Goal: Task Accomplishment & Management: Use online tool/utility

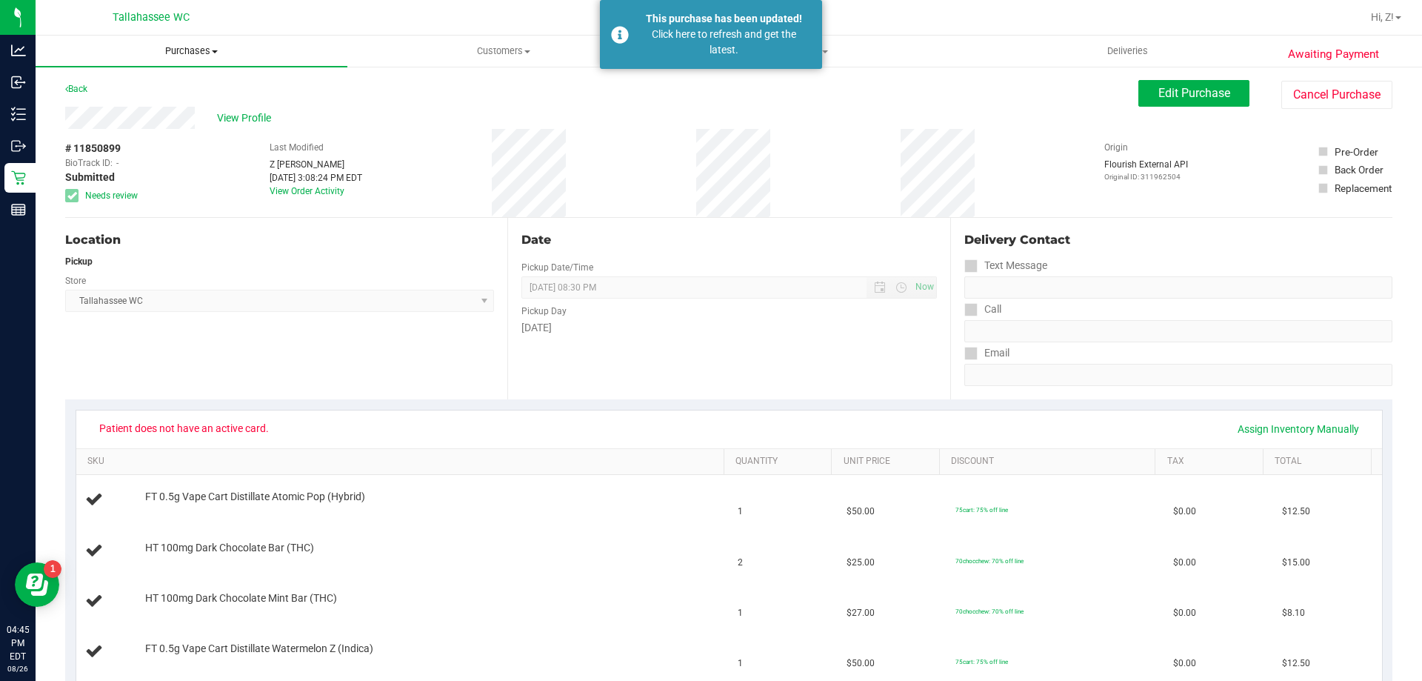
click at [184, 44] on uib-tab-heading "Purchases Summary of purchases Fulfillment All purchases" at bounding box center [192, 51] width 312 height 31
click at [122, 107] on span "Fulfillment" at bounding box center [82, 107] width 92 height 13
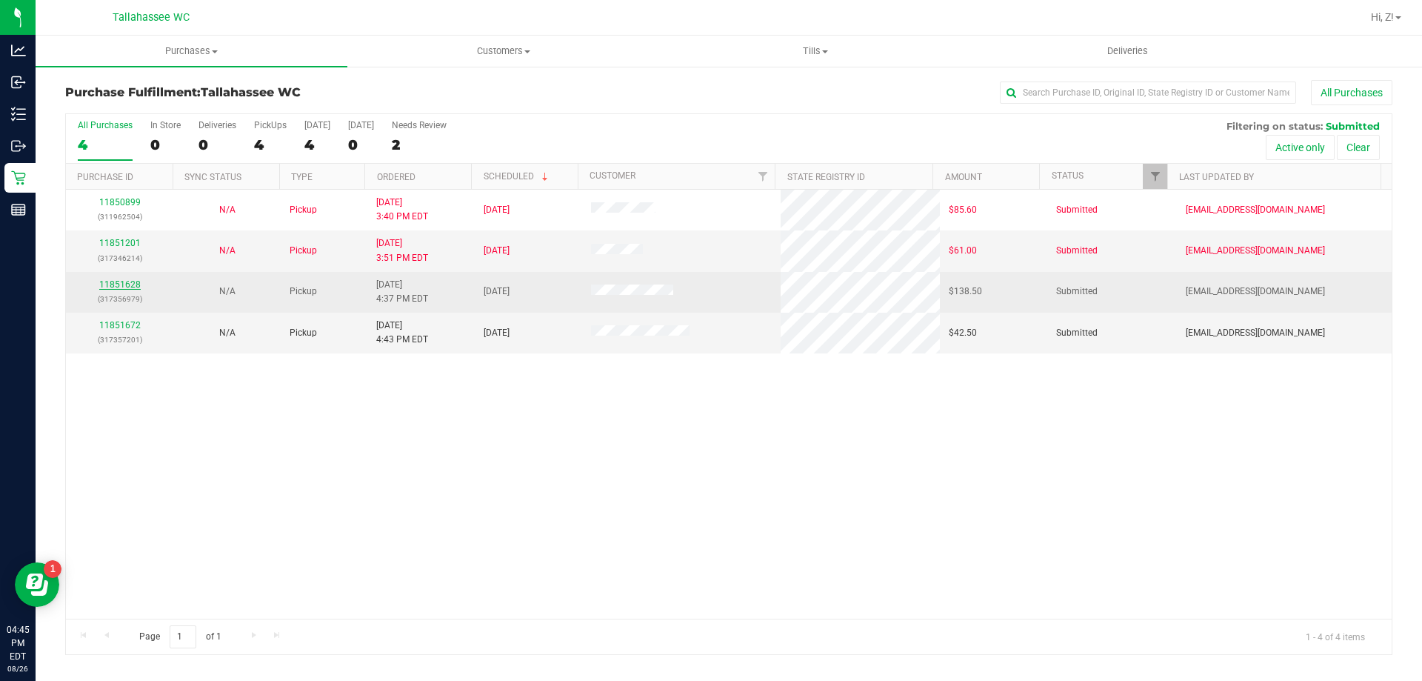
click at [135, 286] on link "11851628" at bounding box center [119, 284] width 41 height 10
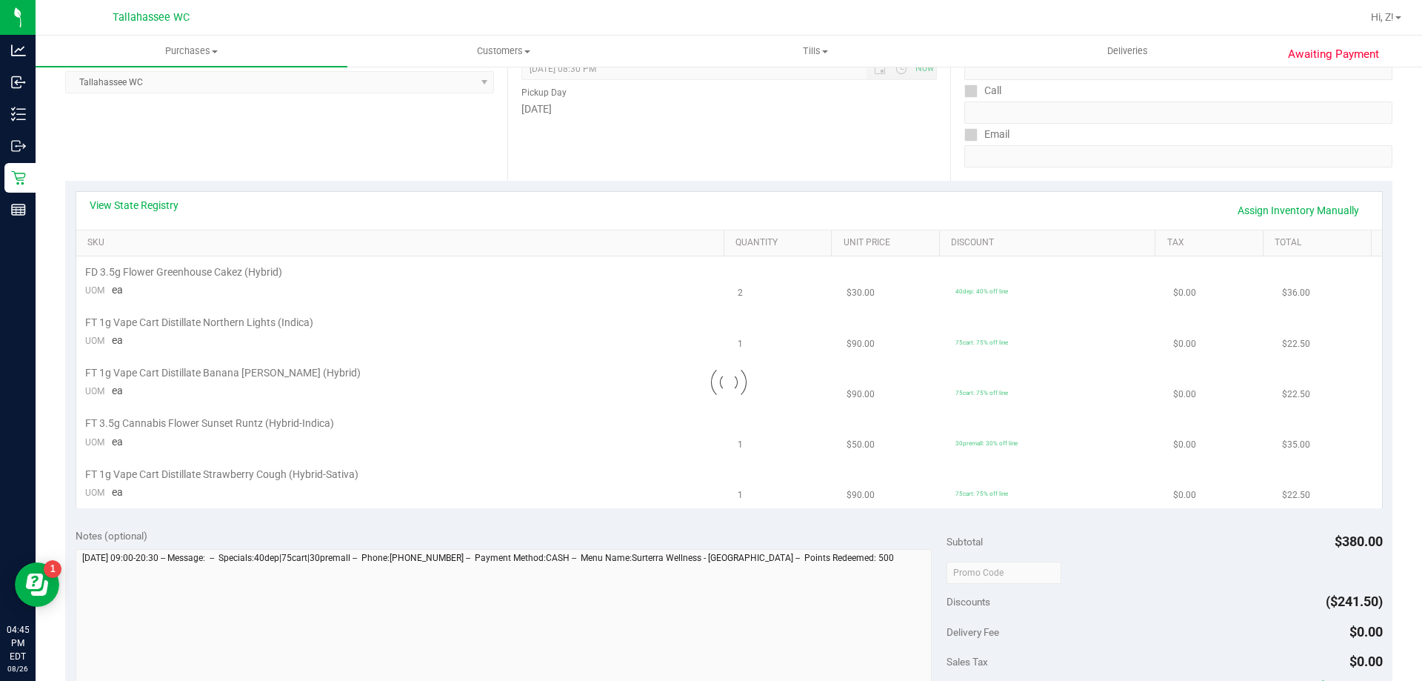
scroll to position [222, 0]
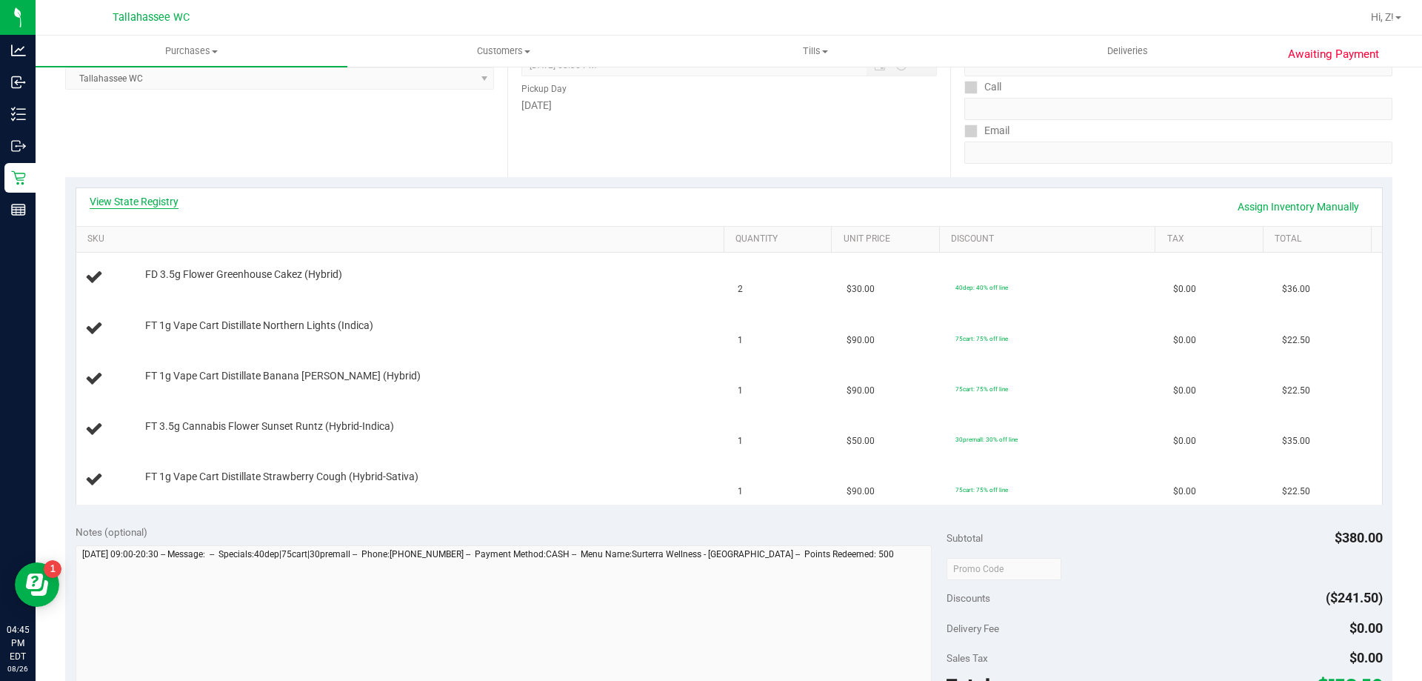
click at [157, 198] on link "View State Registry" at bounding box center [134, 201] width 89 height 15
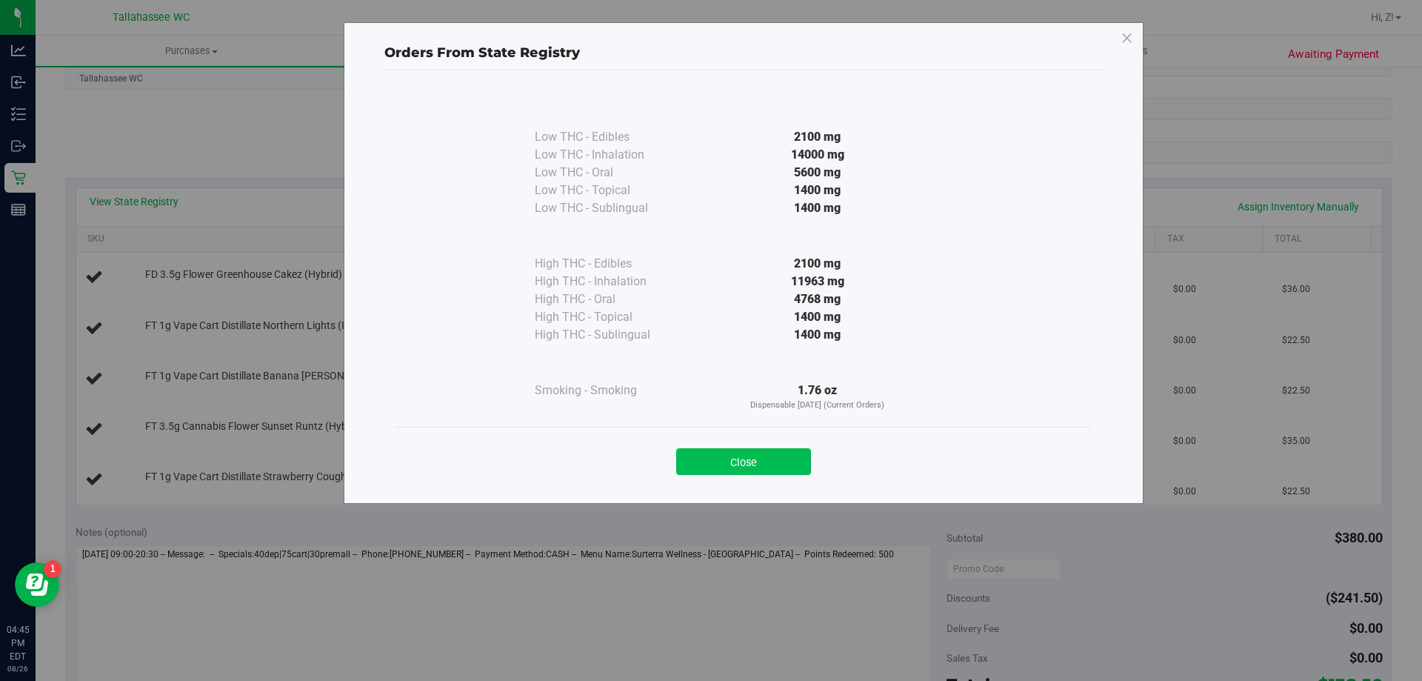
click at [799, 462] on button "Close" at bounding box center [743, 461] width 135 height 27
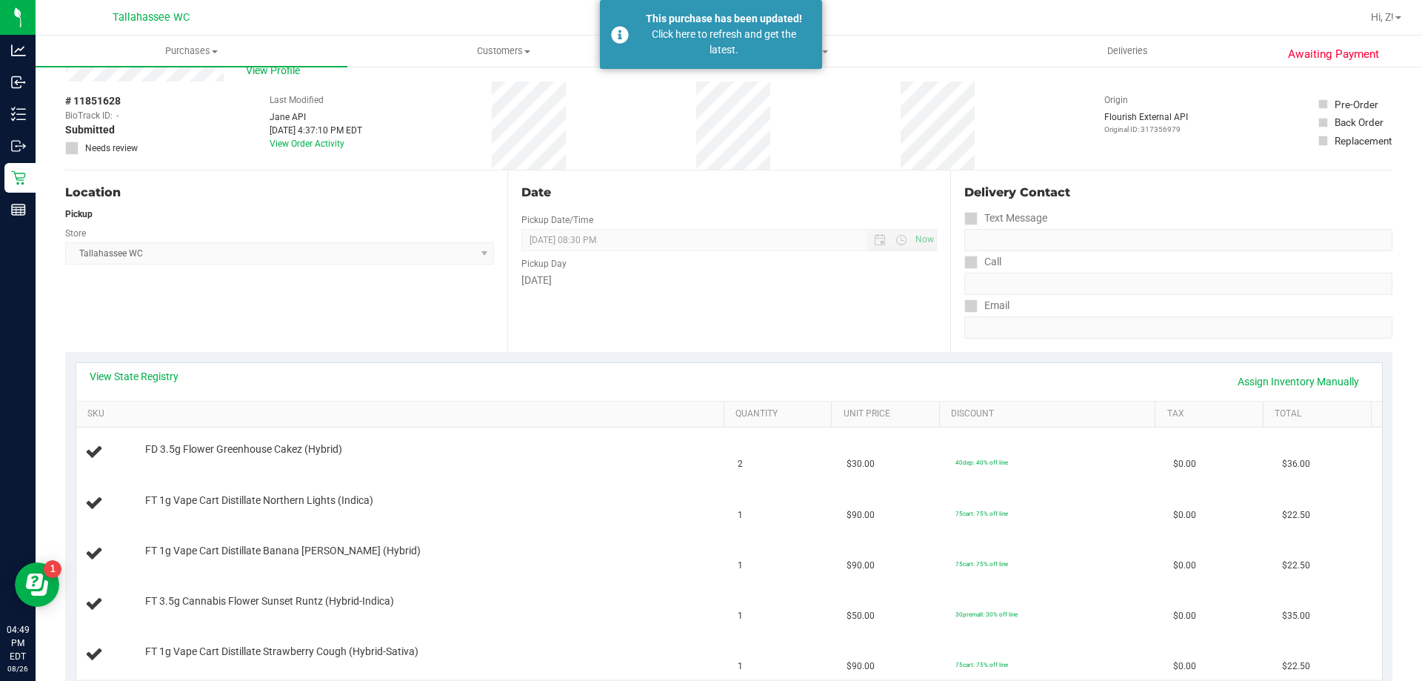
scroll to position [0, 0]
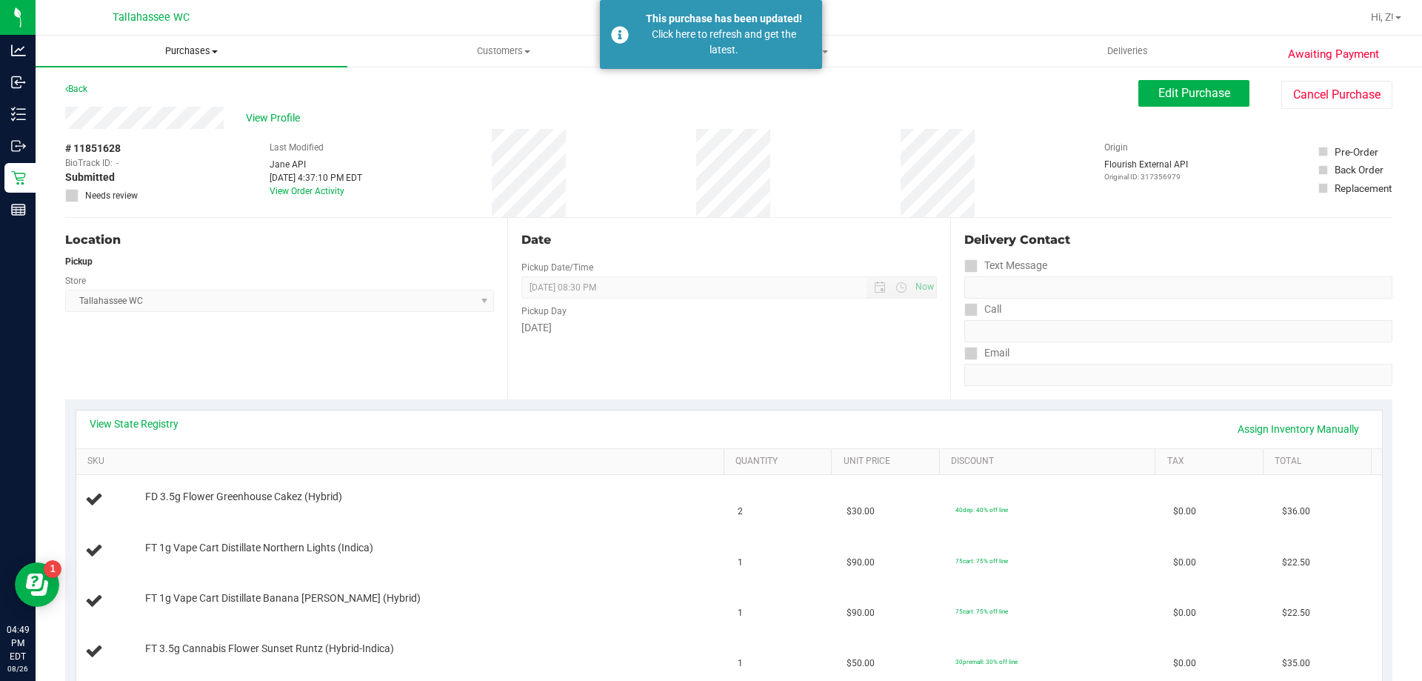
click at [202, 48] on span "Purchases" at bounding box center [192, 50] width 312 height 13
click at [100, 110] on span "Fulfillment" at bounding box center [82, 107] width 92 height 13
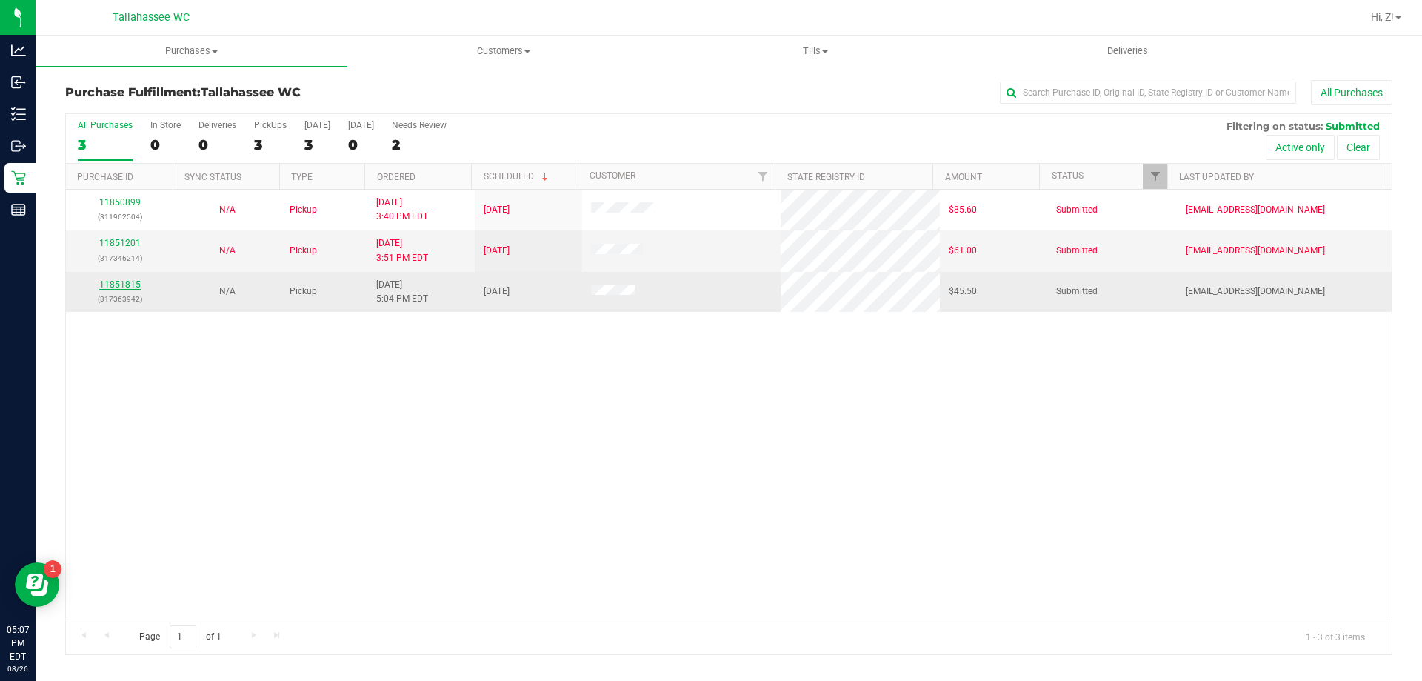
click at [123, 281] on link "11851815" at bounding box center [119, 284] width 41 height 10
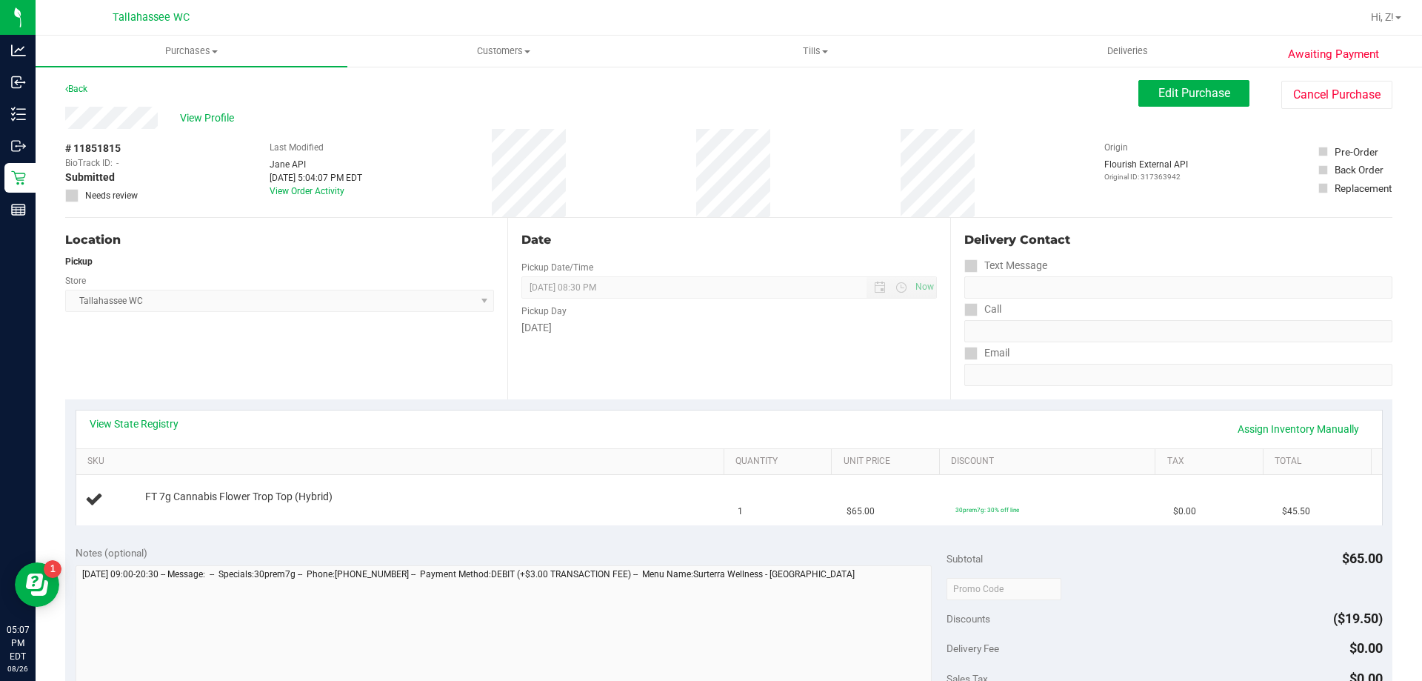
click at [171, 433] on div "View State Registry Assign Inventory Manually" at bounding box center [729, 428] width 1279 height 25
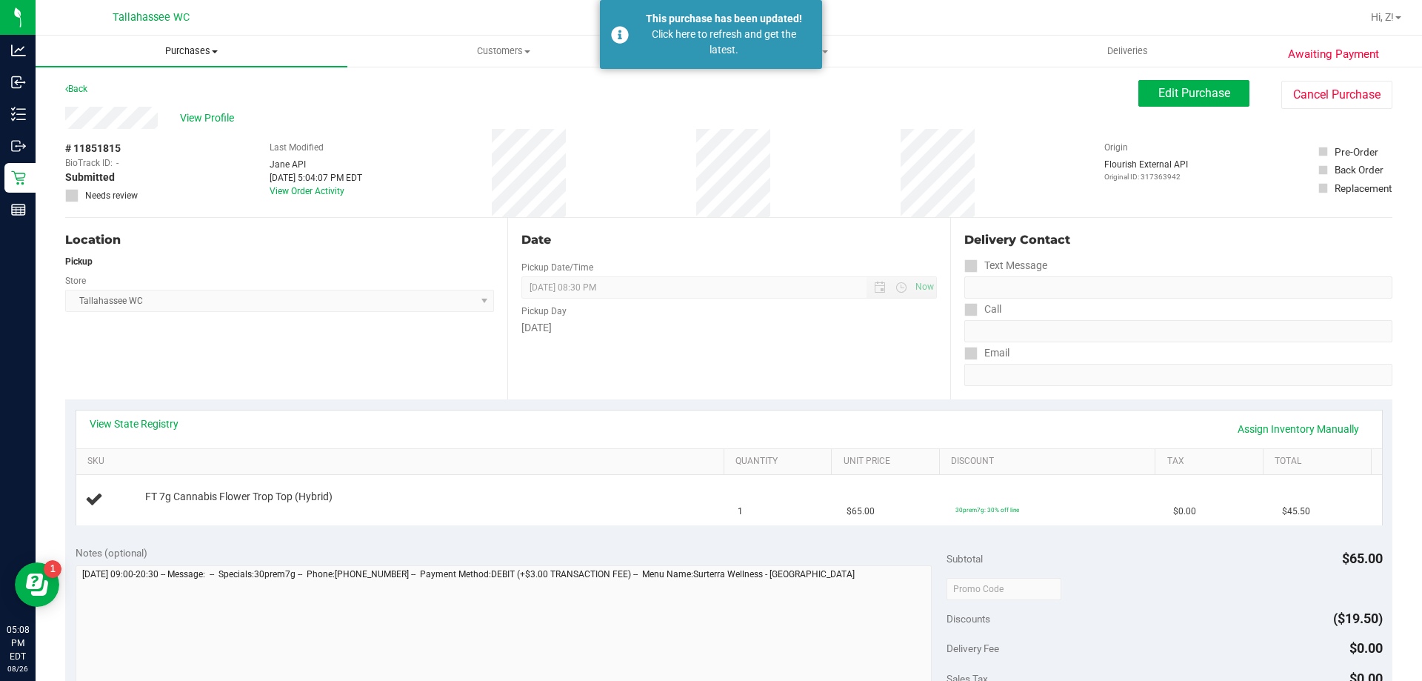
click at [201, 56] on span "Purchases" at bounding box center [192, 50] width 312 height 13
click at [133, 115] on li "Fulfillment" at bounding box center [192, 107] width 312 height 18
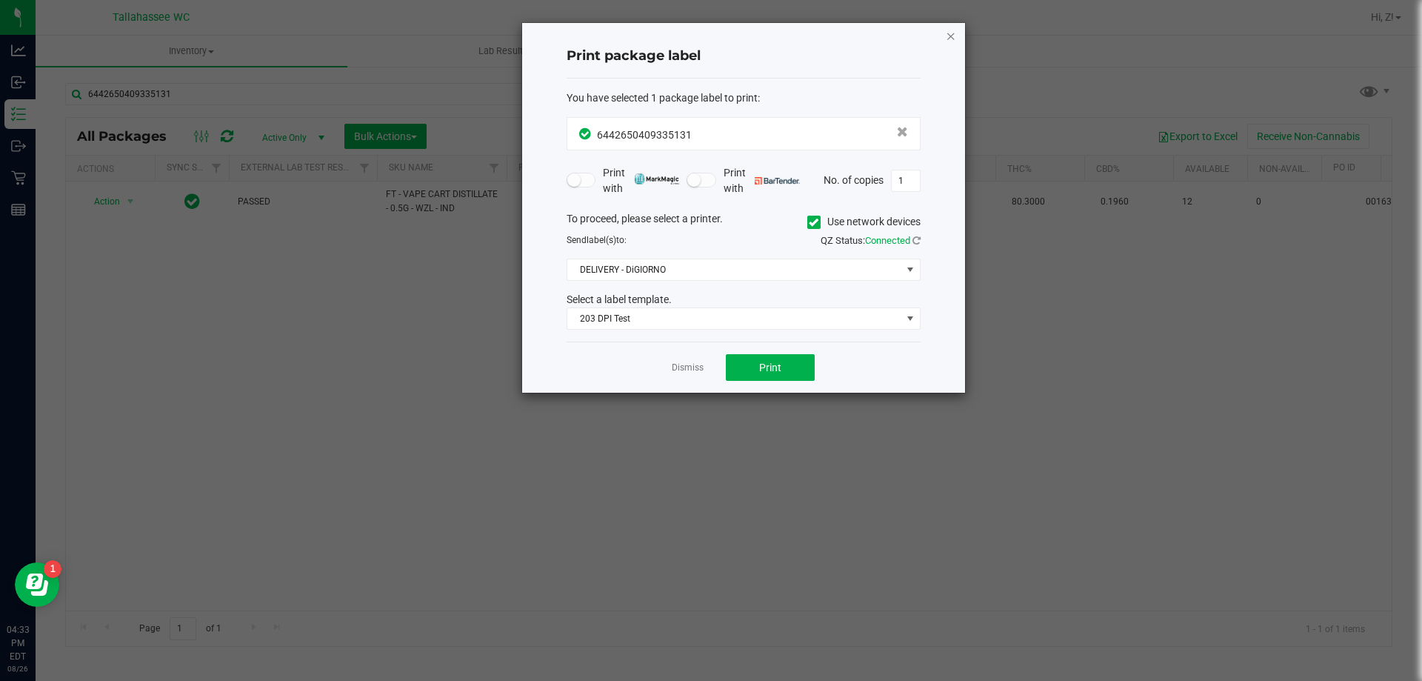
click at [951, 42] on icon "button" at bounding box center [951, 36] width 10 height 18
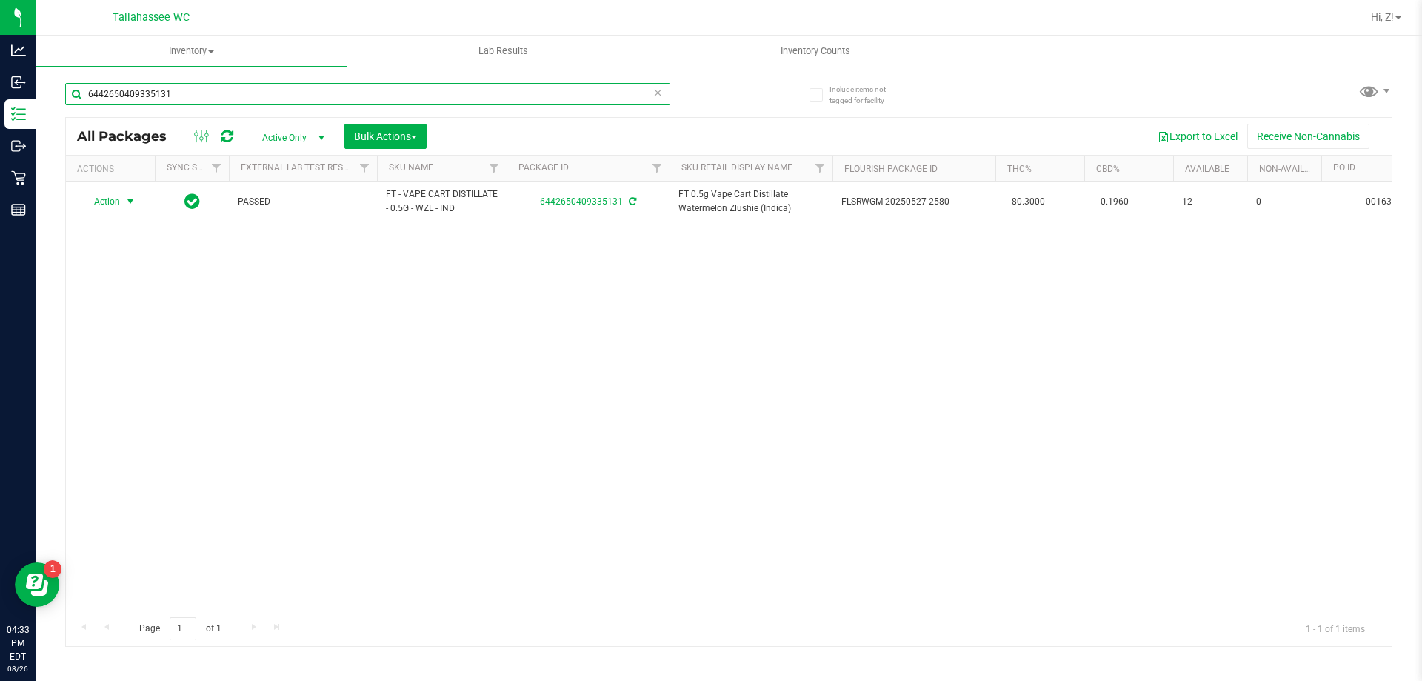
click at [277, 83] on input "6442650409335131" at bounding box center [367, 94] width 605 height 22
click at [278, 83] on input "6442650409335131" at bounding box center [367, 94] width 605 height 22
type input "7074413620564425"
click at [121, 200] on div at bounding box center [110, 202] width 71 height 14
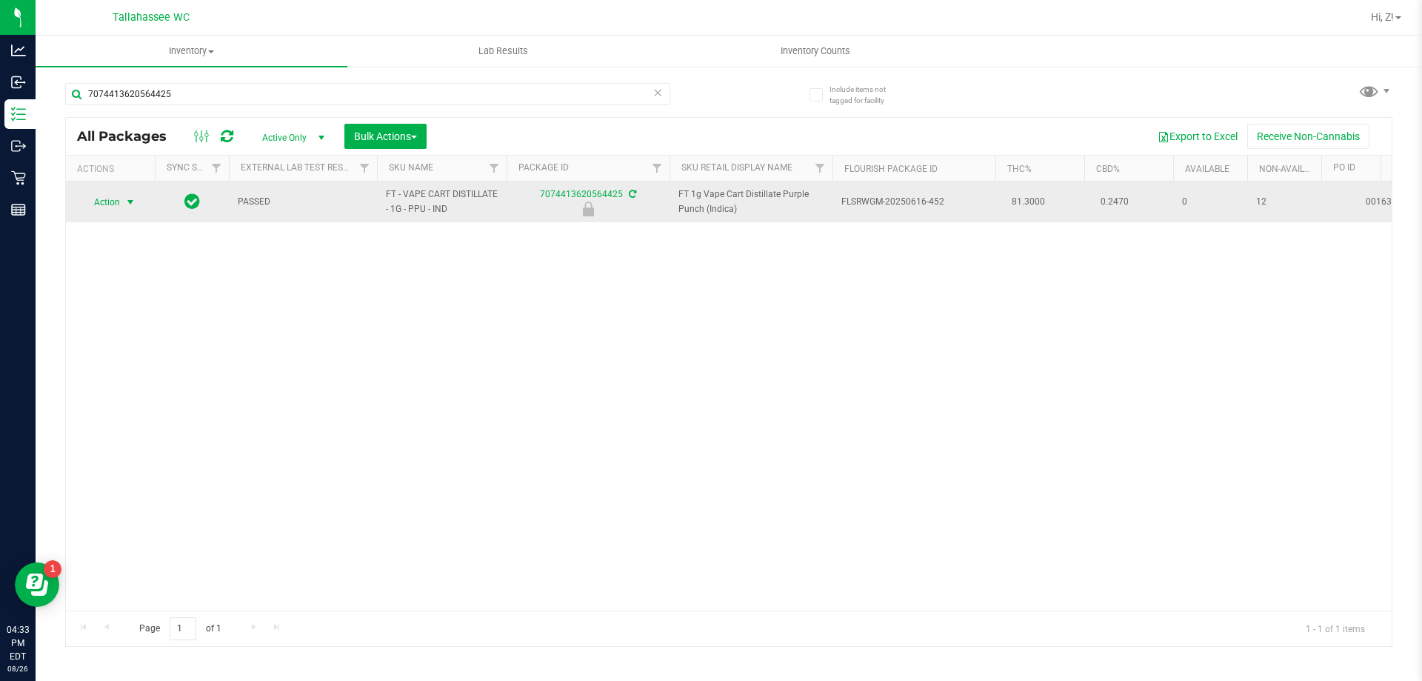
click at [130, 199] on span "select" at bounding box center [130, 202] width 12 height 12
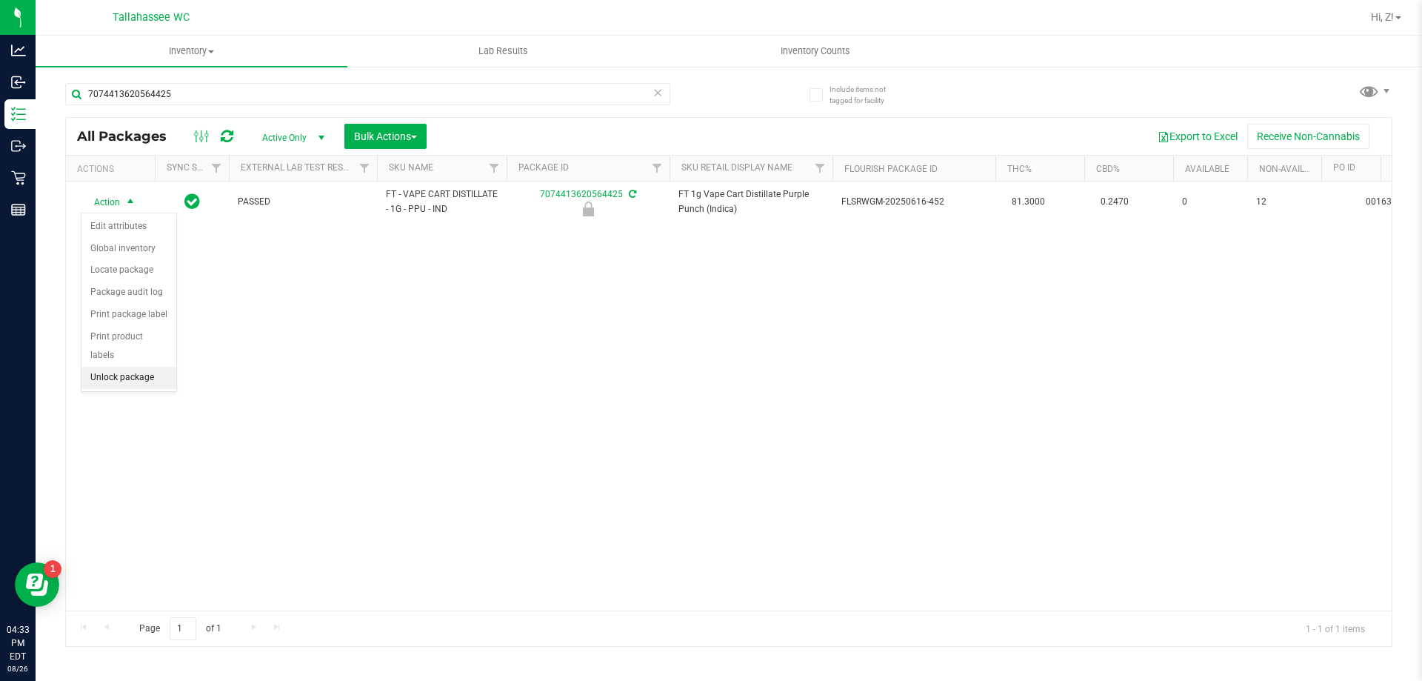
click at [147, 367] on li "Unlock package" at bounding box center [128, 378] width 95 height 22
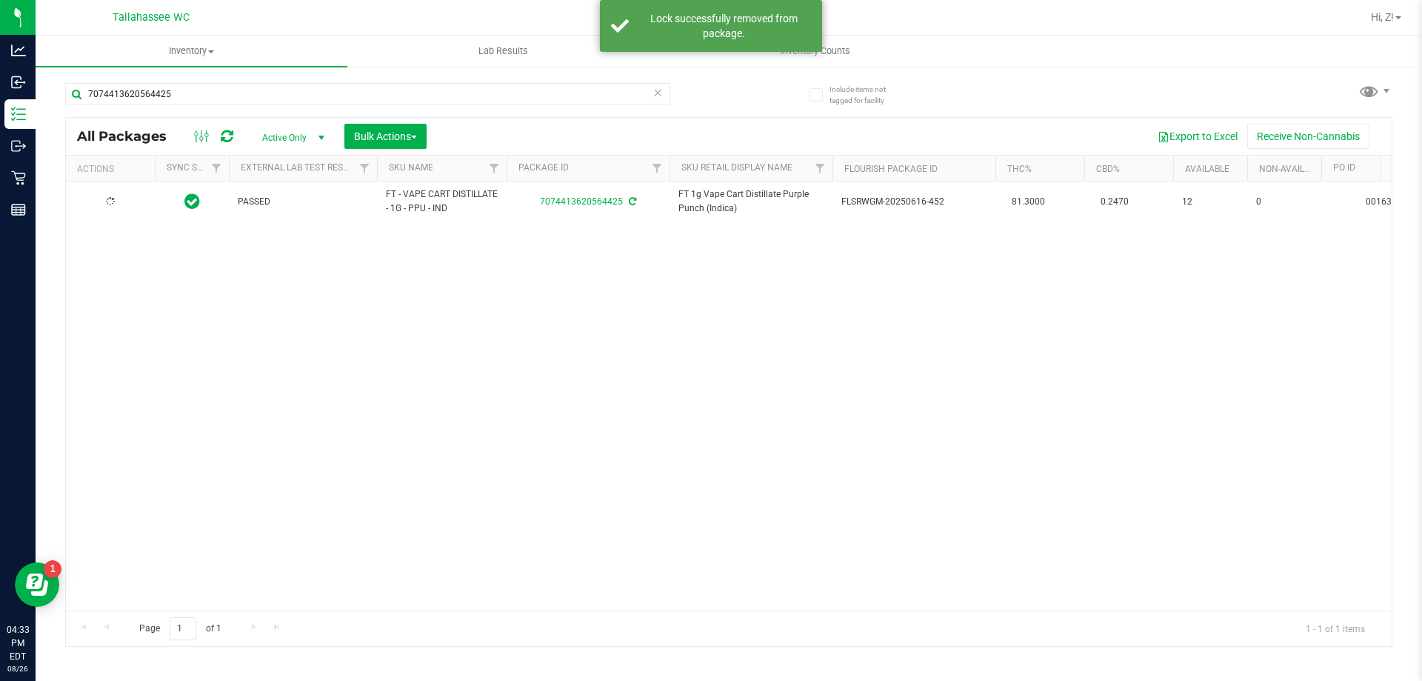
click at [130, 201] on div at bounding box center [110, 202] width 71 height 14
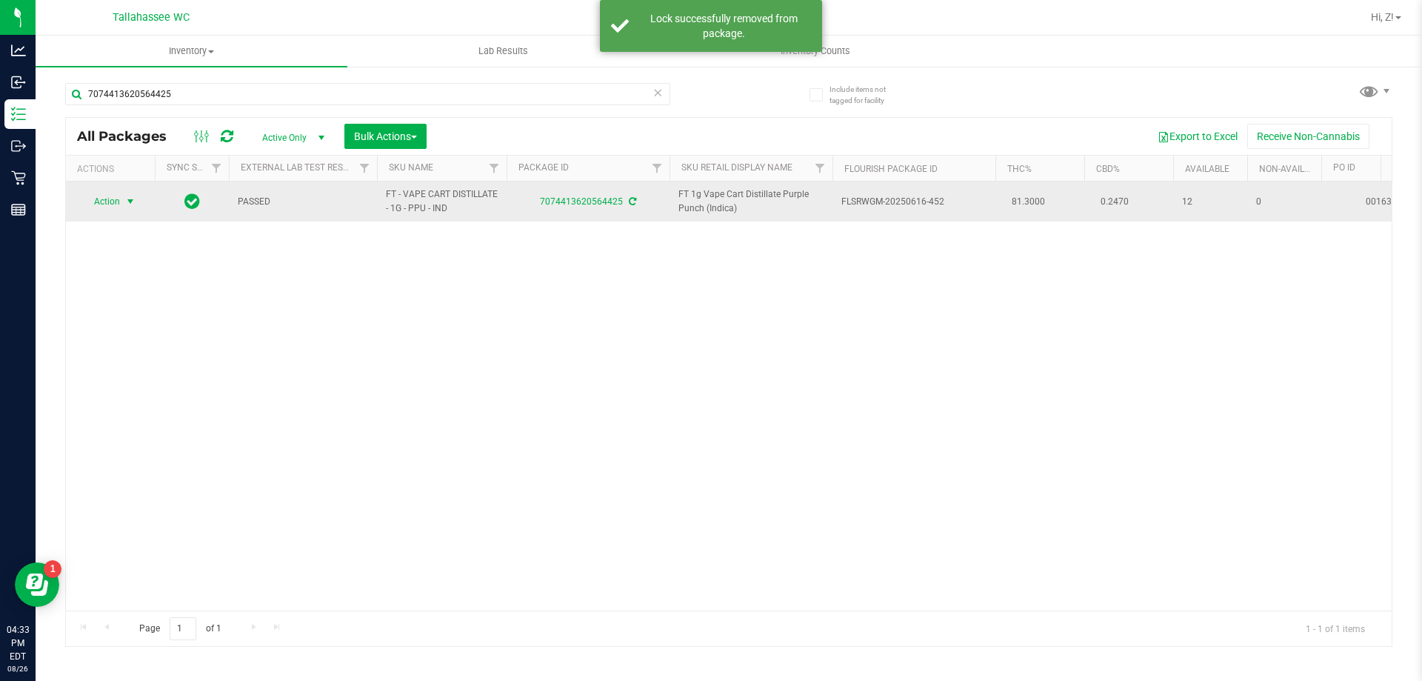
click at [133, 207] on span "select" at bounding box center [130, 202] width 12 height 12
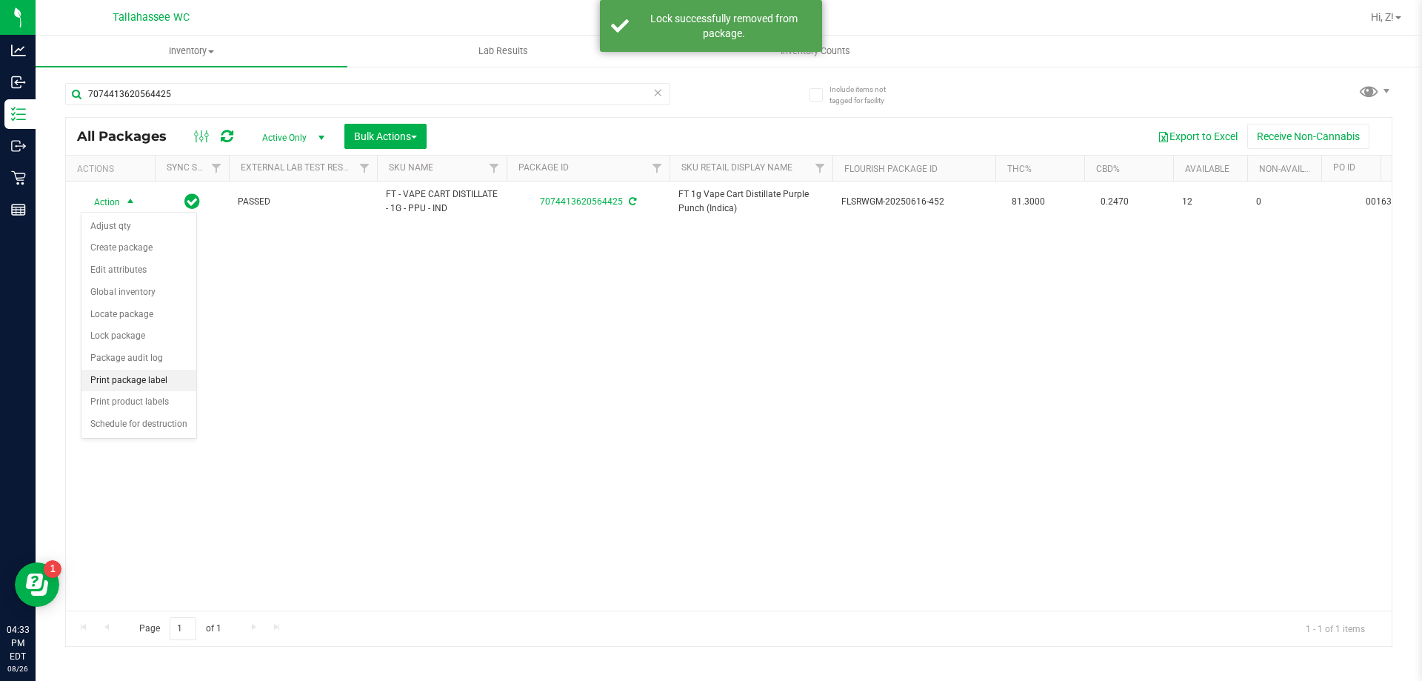
click at [162, 378] on li "Print package label" at bounding box center [138, 381] width 115 height 22
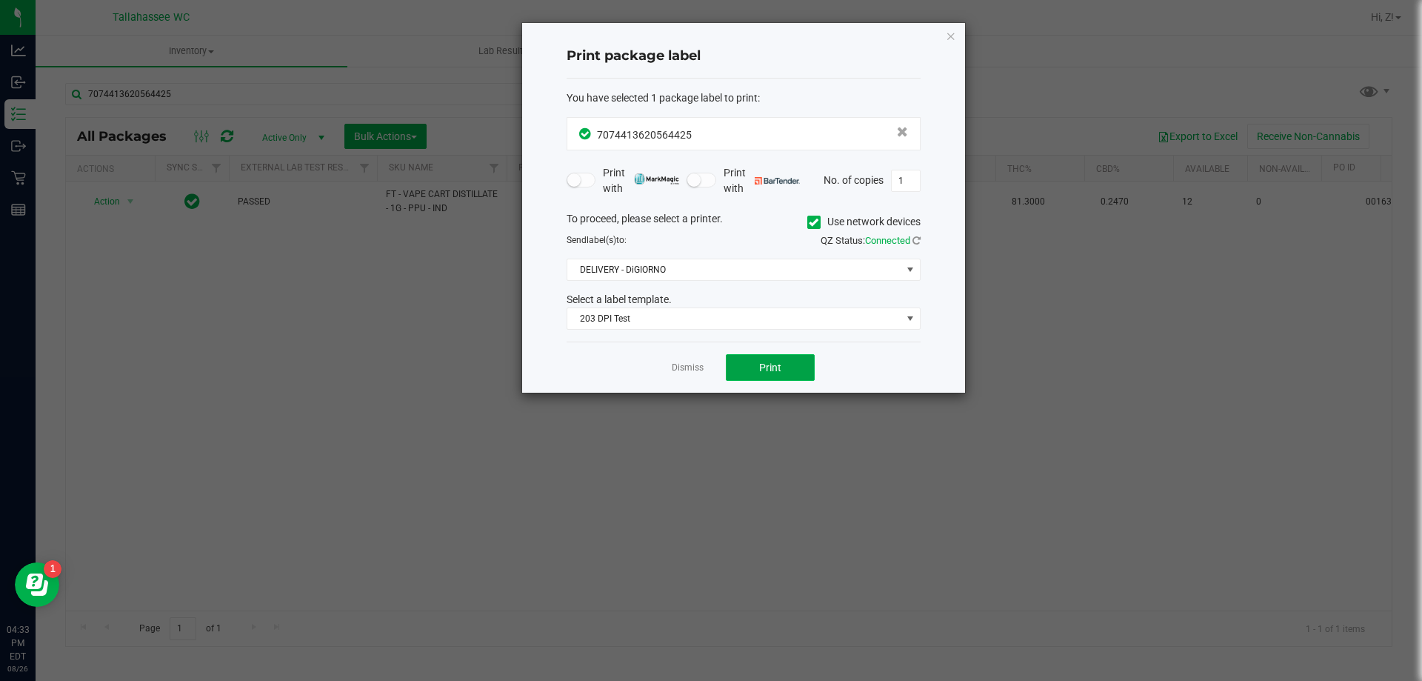
click at [784, 373] on button "Print" at bounding box center [770, 367] width 89 height 27
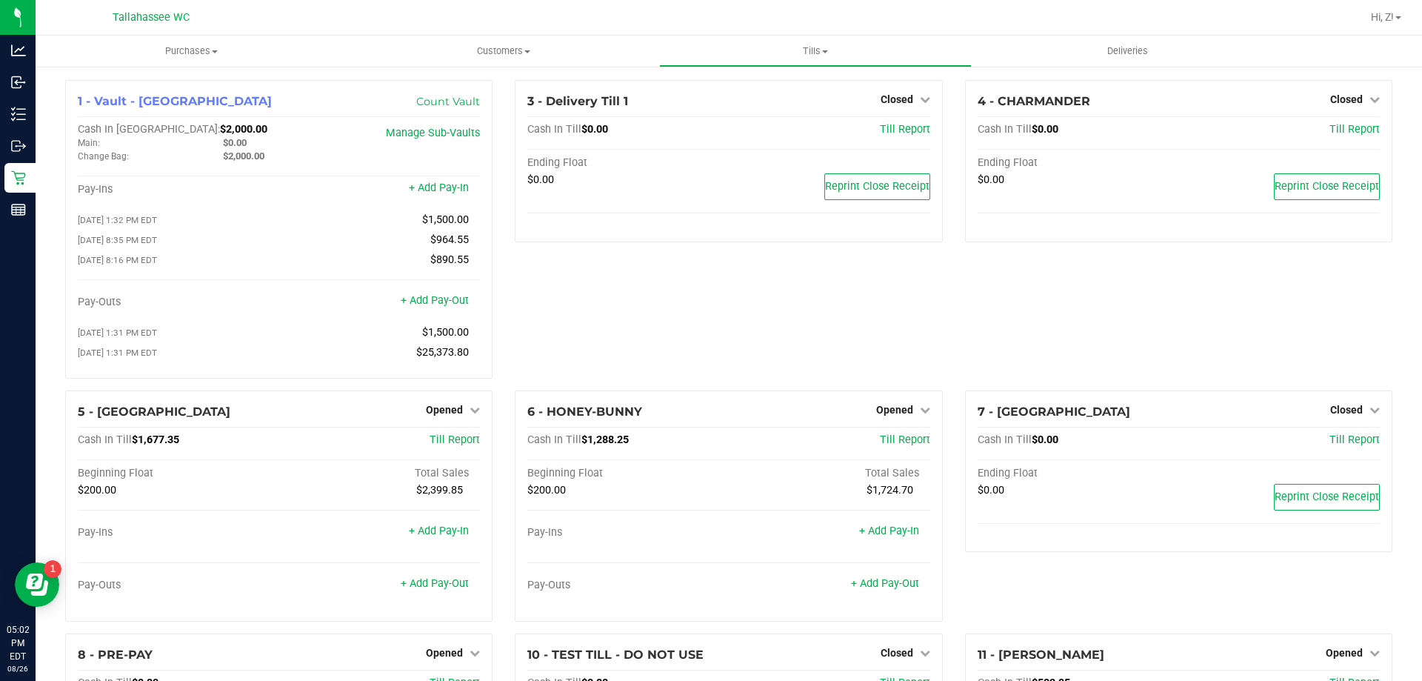
scroll to position [74, 0]
click at [886, 587] on link "+ Add Pay-Out" at bounding box center [885, 583] width 68 height 13
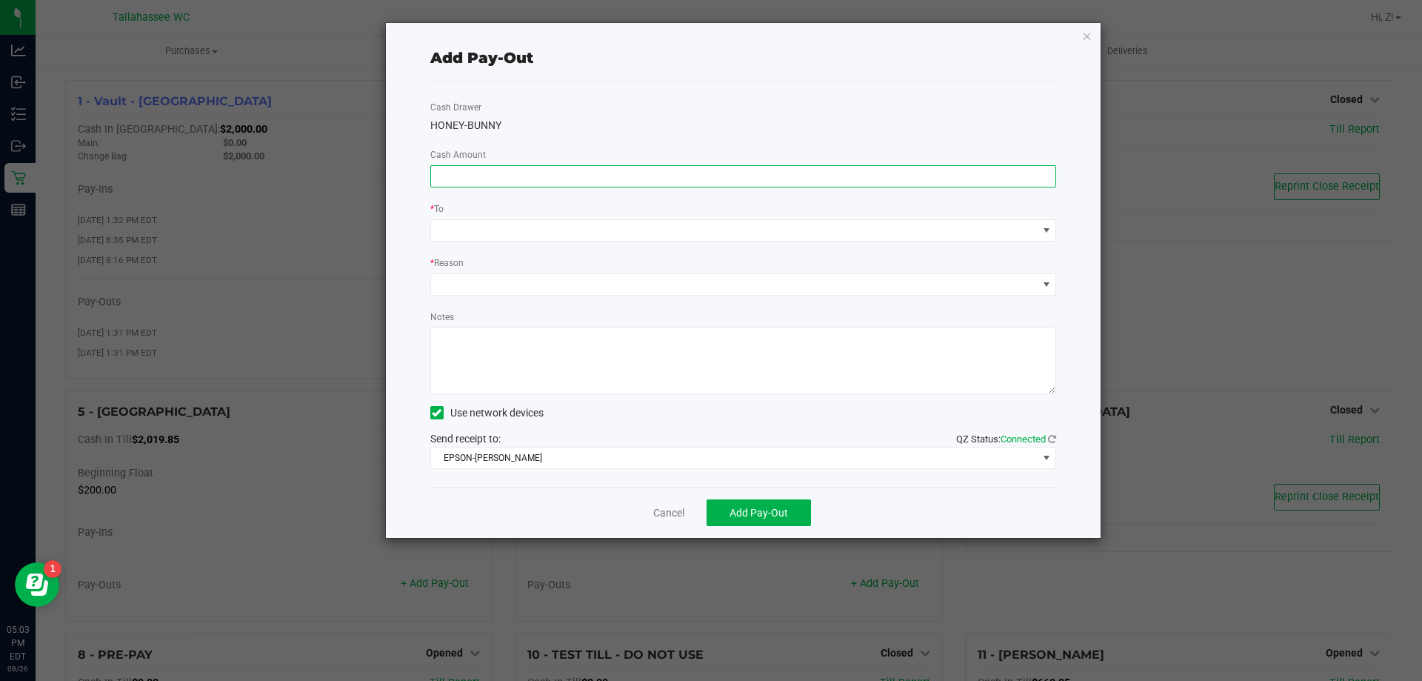
click at [594, 178] on input at bounding box center [743, 176] width 625 height 21
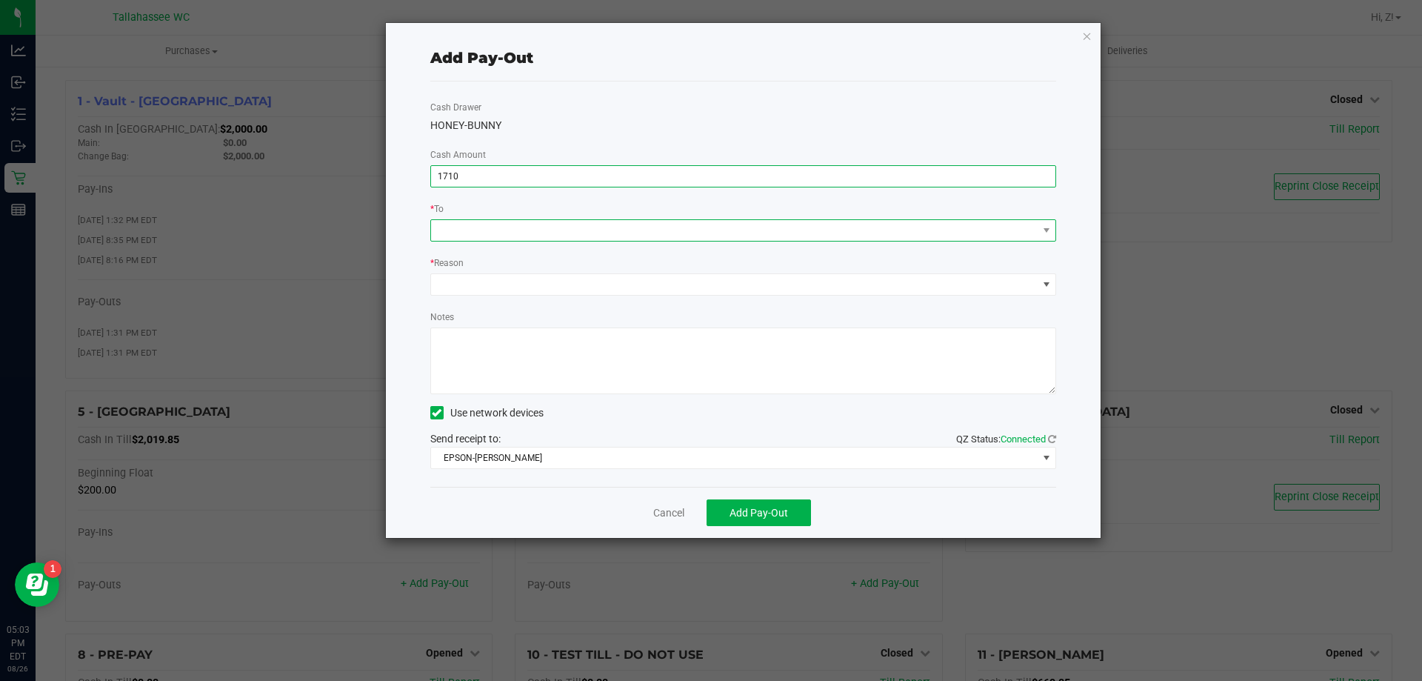
type input "$1,710.00"
click at [598, 230] on span at bounding box center [734, 230] width 607 height 21
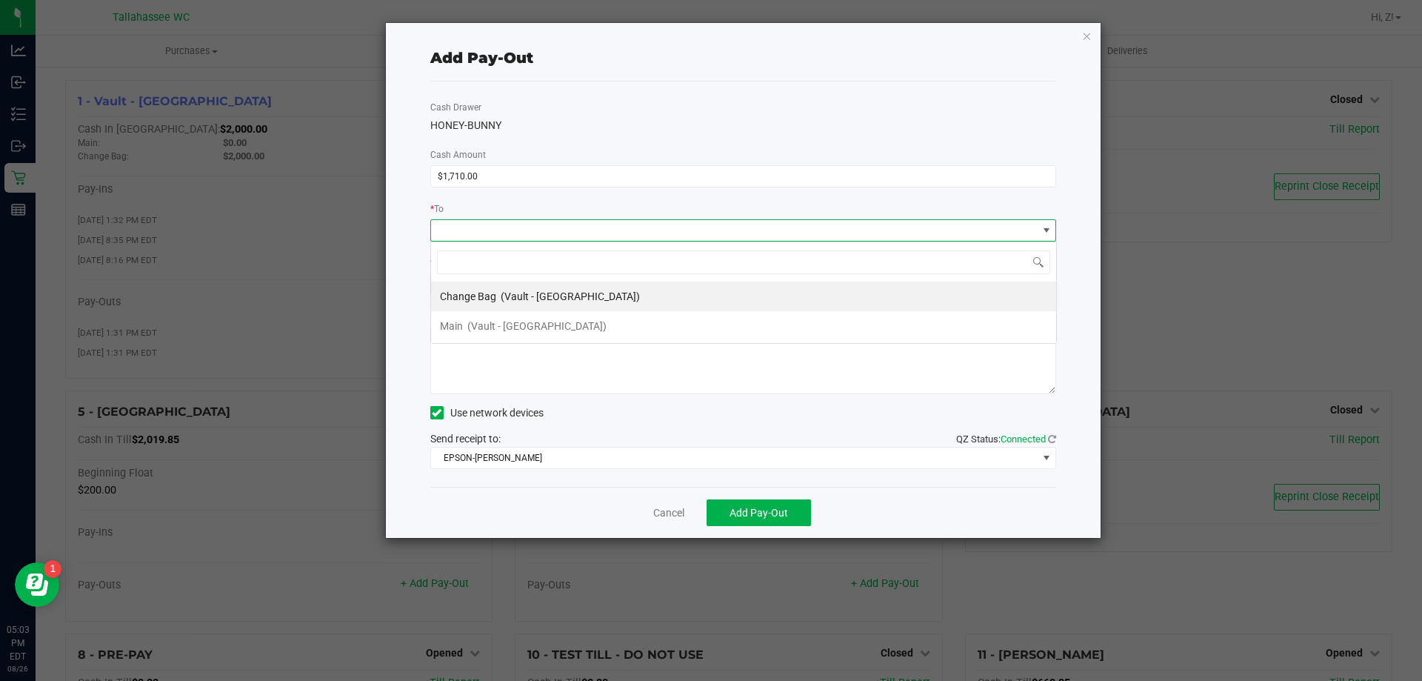
scroll to position [22, 626]
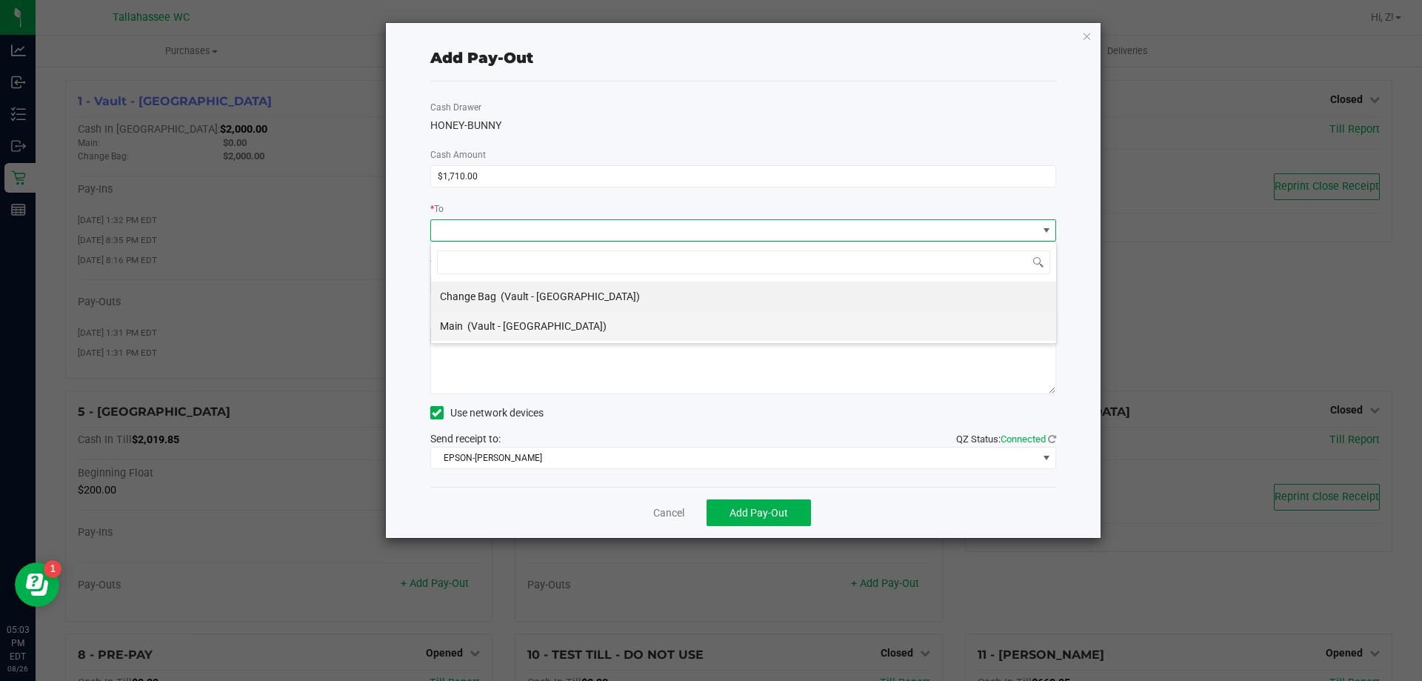
click at [519, 324] on span "(Vault - Tallahassee)" at bounding box center [536, 326] width 139 height 12
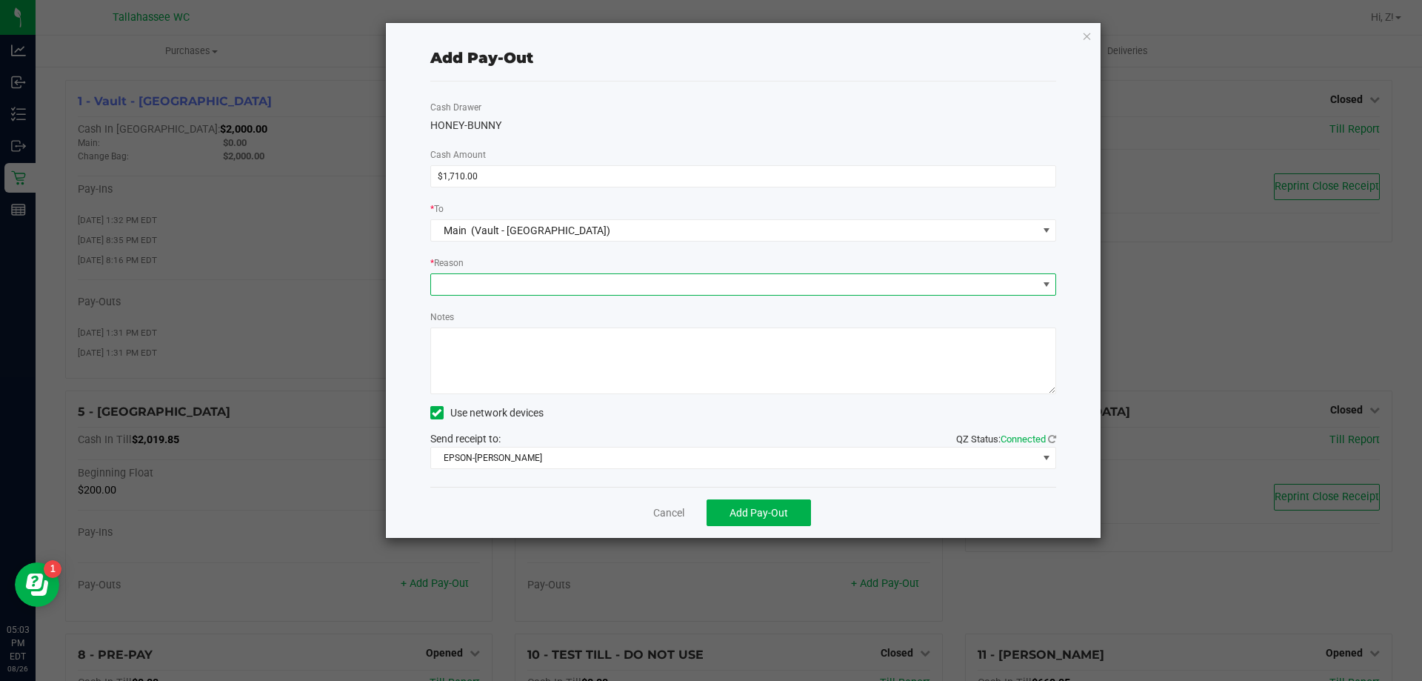
click at [507, 277] on span at bounding box center [734, 284] width 607 height 21
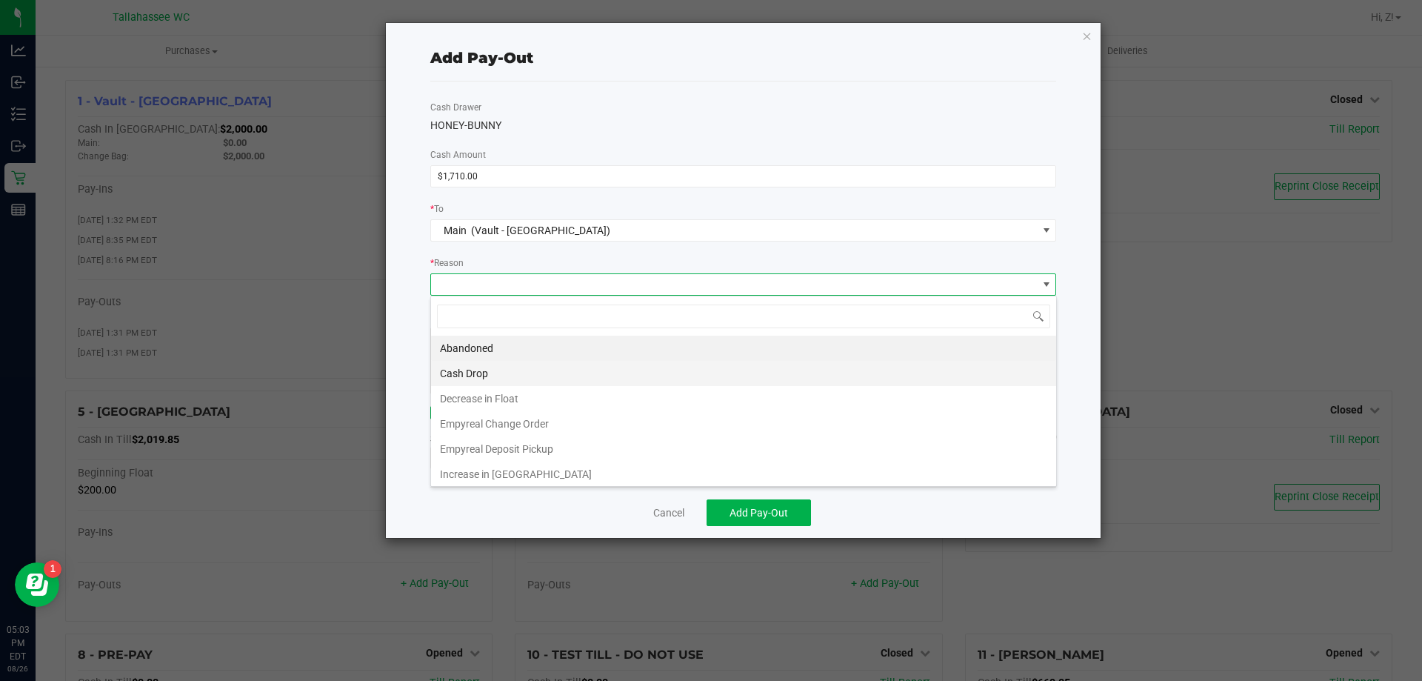
click at [501, 373] on li "Cash Drop" at bounding box center [743, 373] width 625 height 25
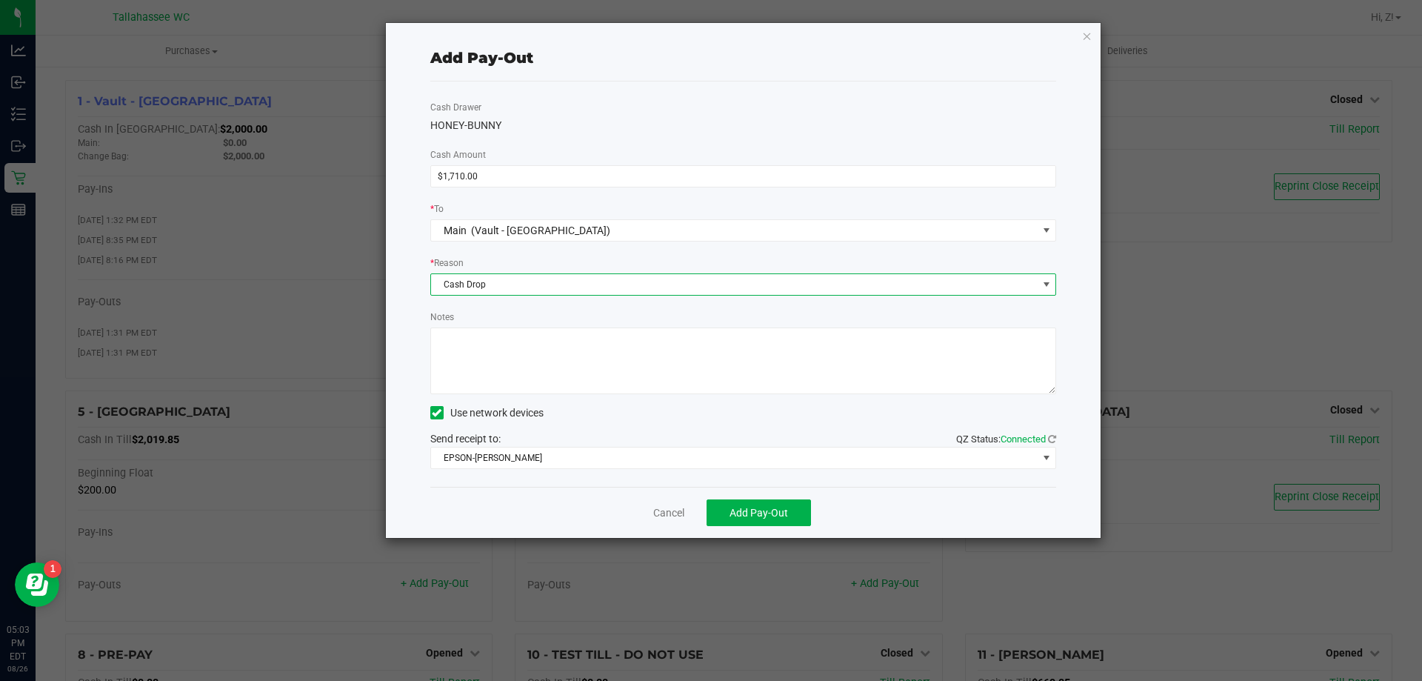
click at [509, 348] on textarea "Notes" at bounding box center [743, 360] width 627 height 67
type textarea "1710 - ZM"
click at [740, 510] on span "Add Pay-Out" at bounding box center [758, 513] width 59 height 12
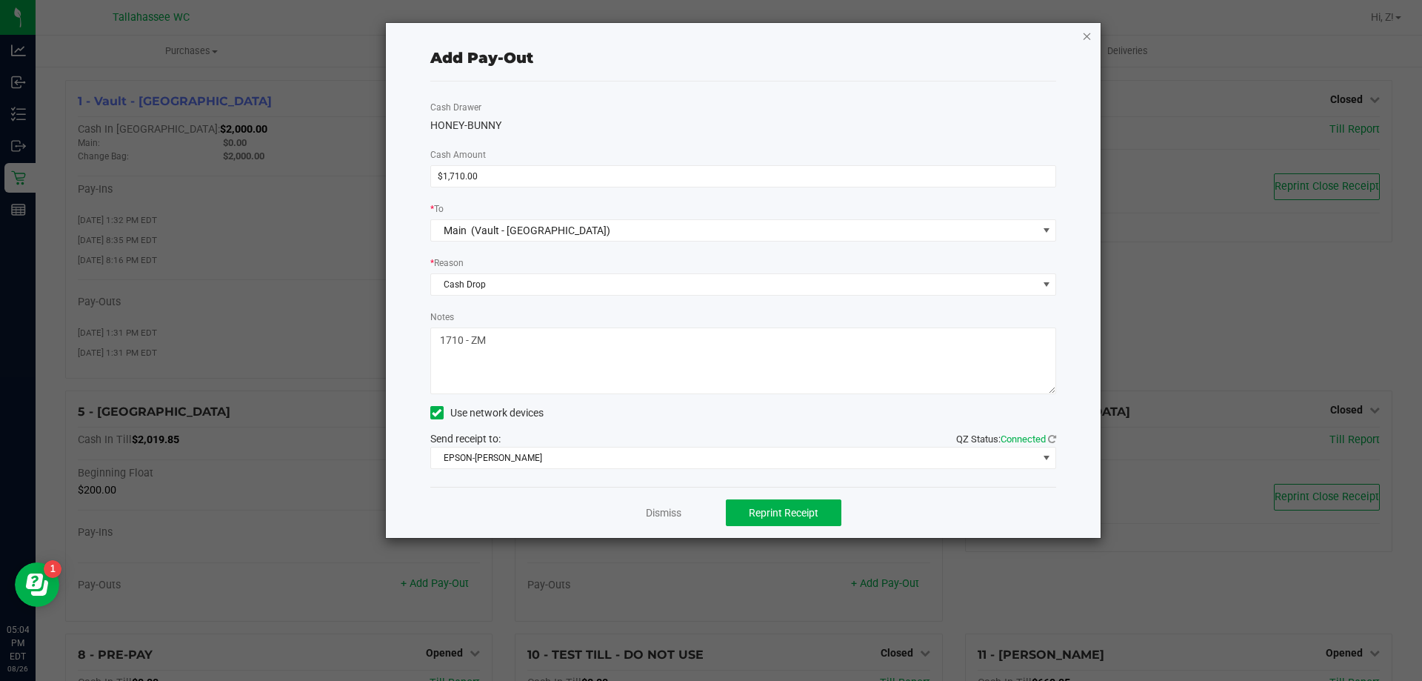
click at [1087, 30] on icon "button" at bounding box center [1087, 36] width 10 height 18
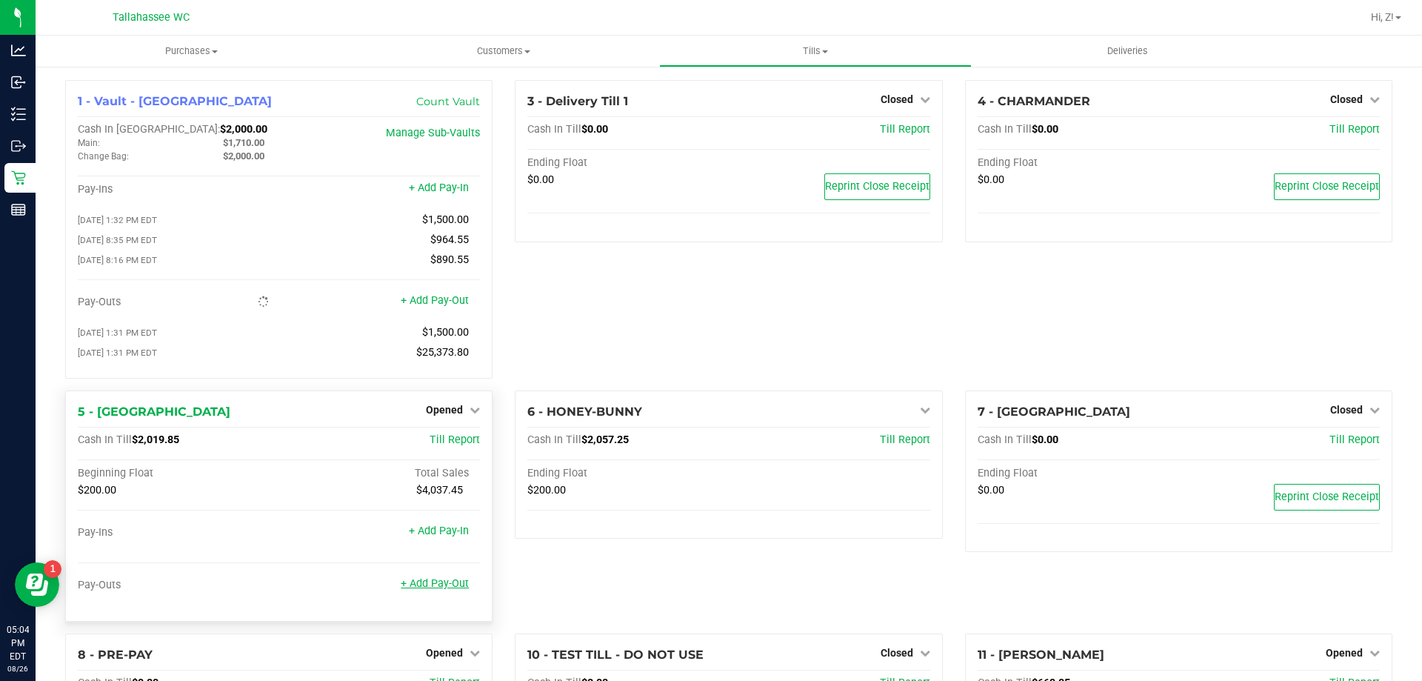
click at [444, 590] on link "+ Add Pay-Out" at bounding box center [435, 583] width 68 height 13
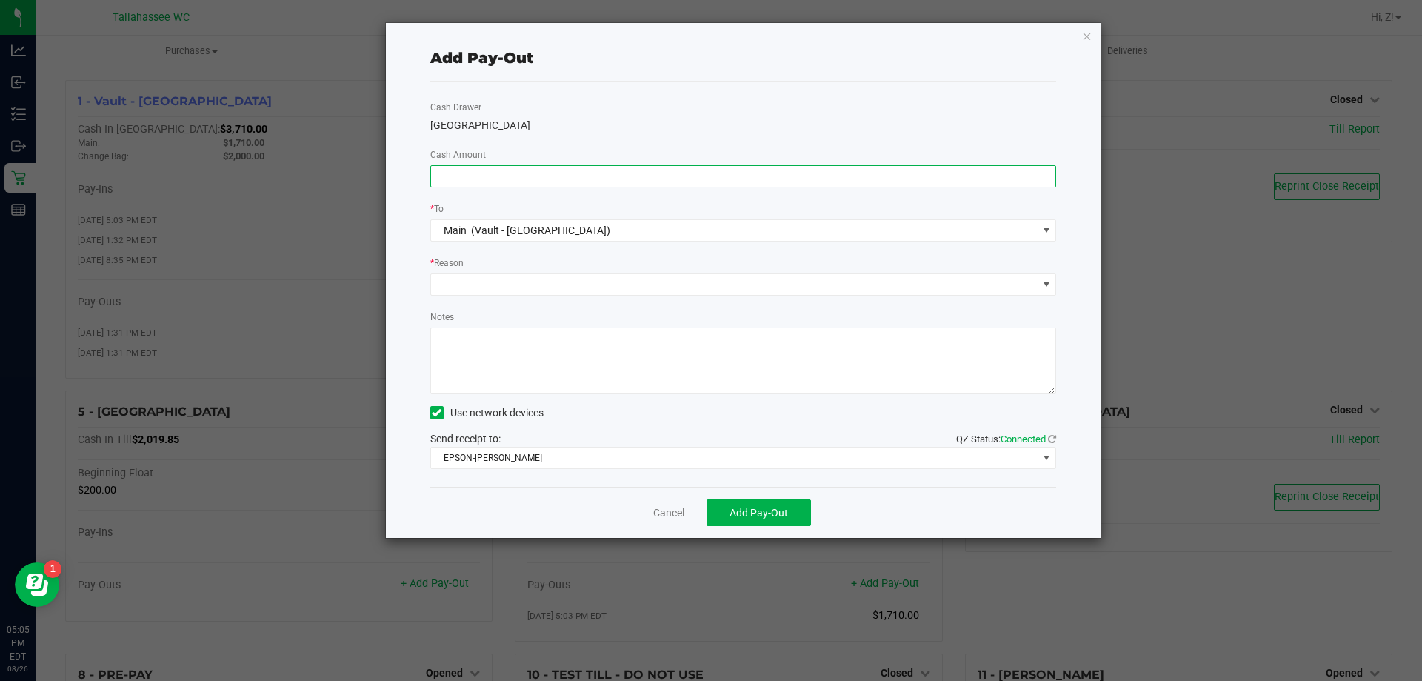
click at [467, 175] on input at bounding box center [743, 176] width 625 height 21
type input "$1,390.00"
click at [481, 287] on span at bounding box center [734, 284] width 607 height 21
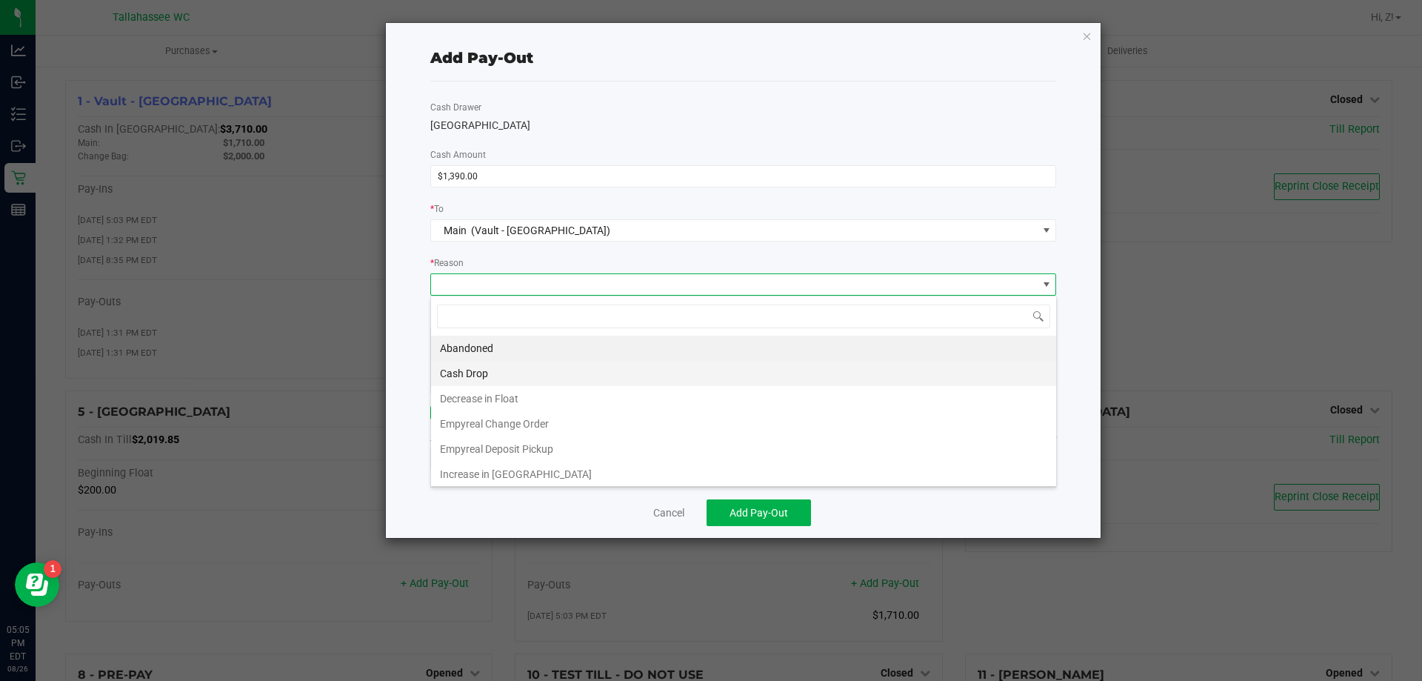
click at [498, 373] on li "Cash Drop" at bounding box center [743, 373] width 625 height 25
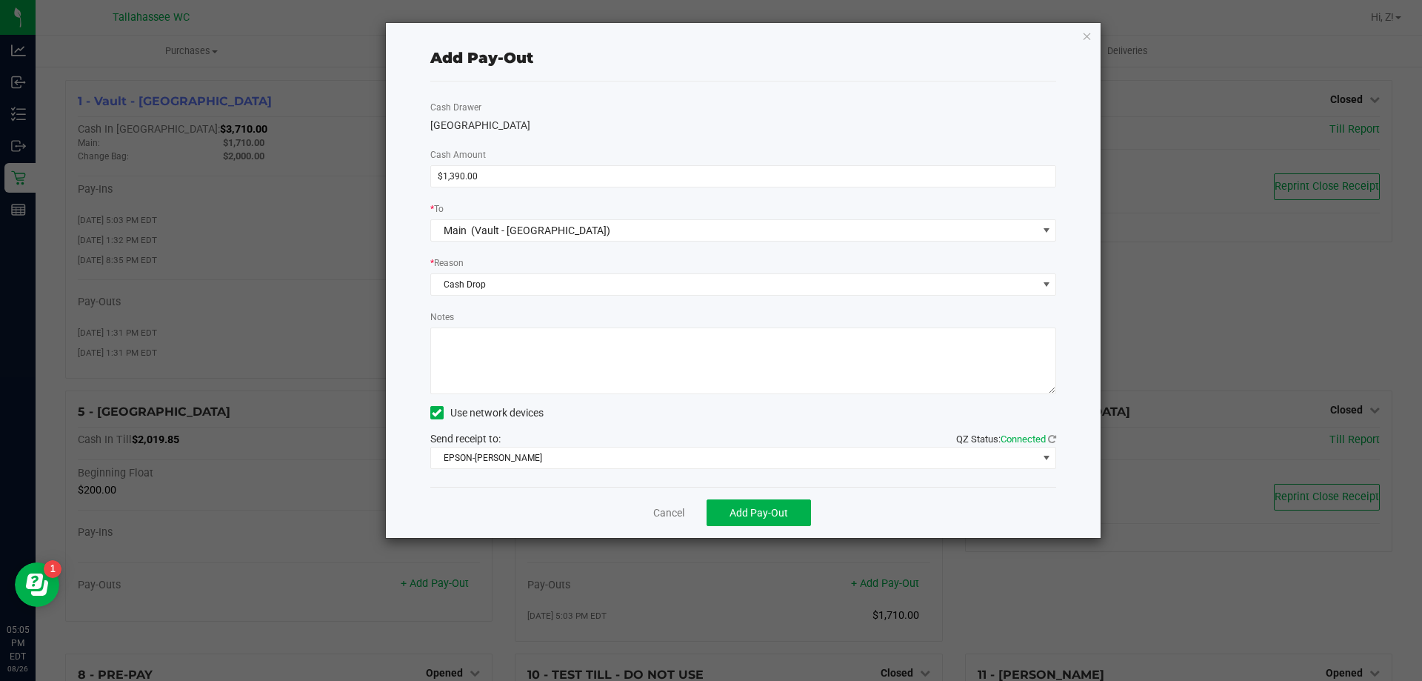
click at [486, 332] on textarea "Notes" at bounding box center [743, 360] width 627 height 67
type textarea "$1390 - ZM"
click at [772, 507] on span "Add Pay-Out" at bounding box center [758, 513] width 59 height 12
click at [1086, 34] on icon "button" at bounding box center [1087, 36] width 10 height 18
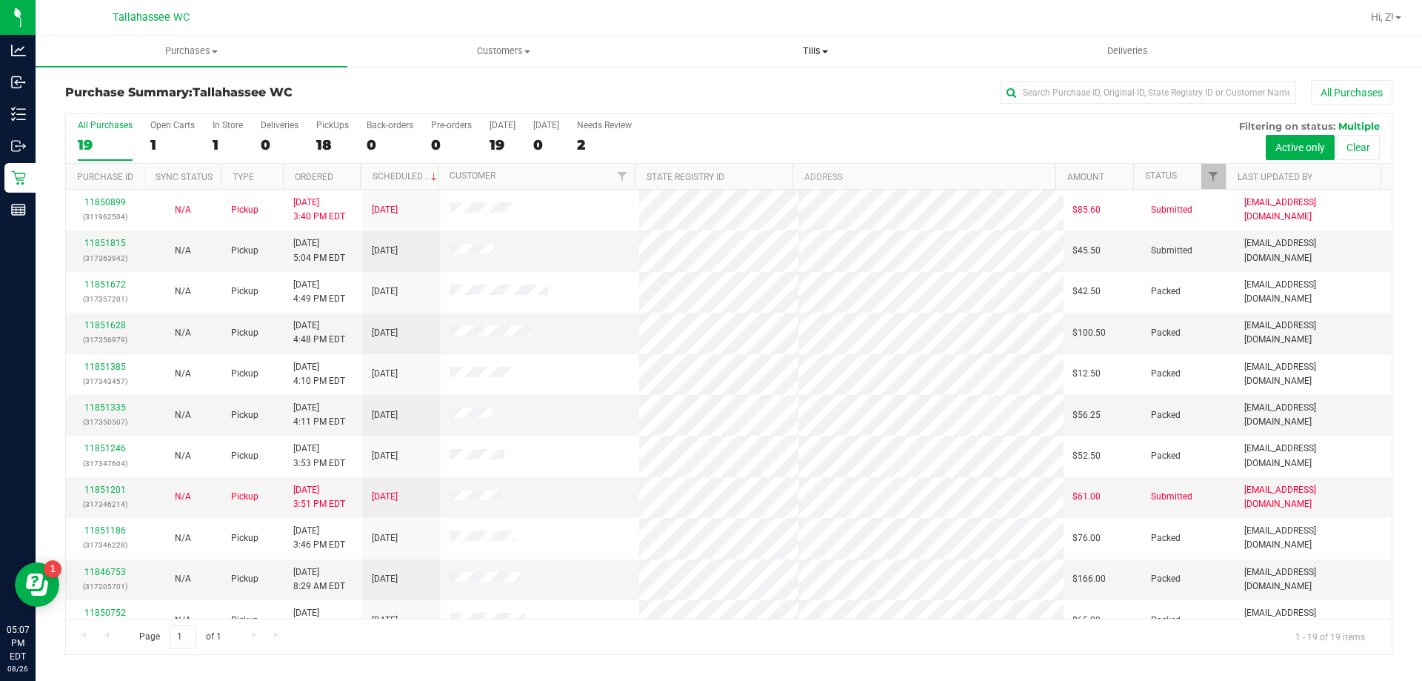
click at [818, 54] on span "Tills" at bounding box center [815, 50] width 310 height 13
click at [753, 90] on span "Manage tills" at bounding box center [709, 89] width 100 height 13
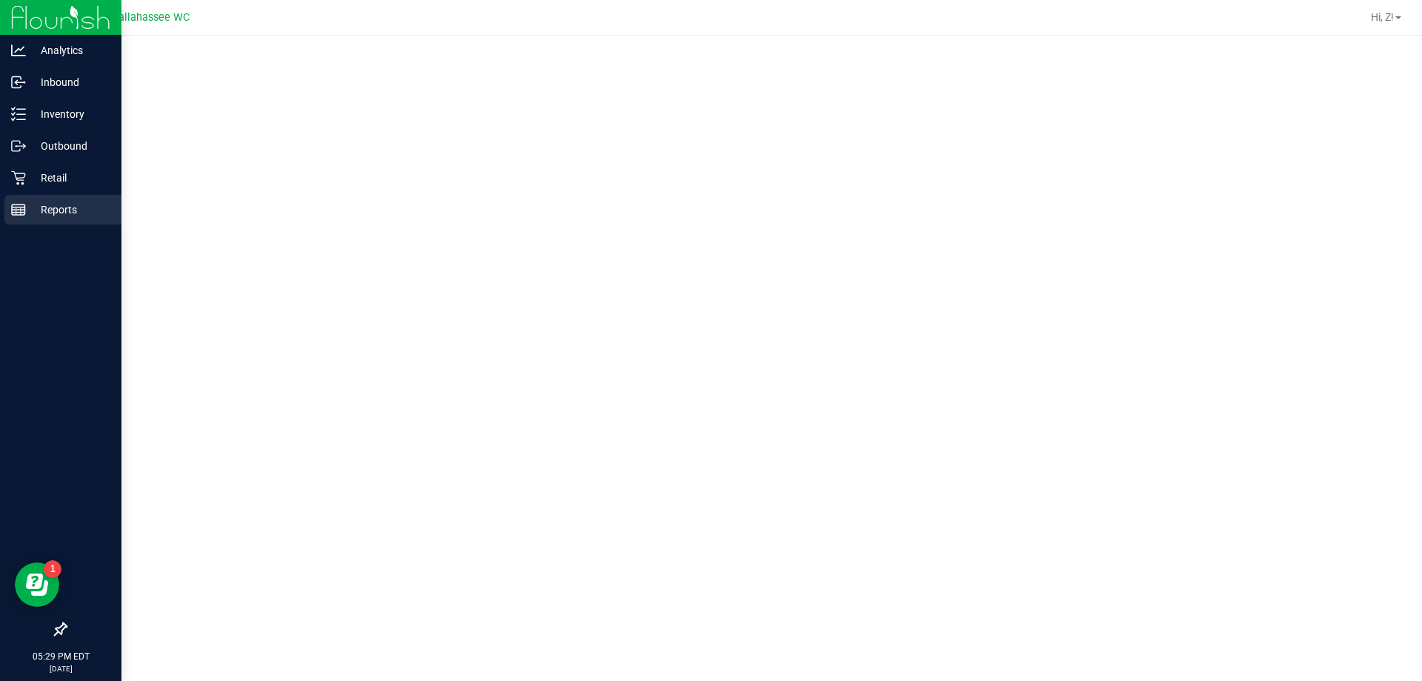
click at [29, 207] on p "Reports" at bounding box center [70, 210] width 89 height 18
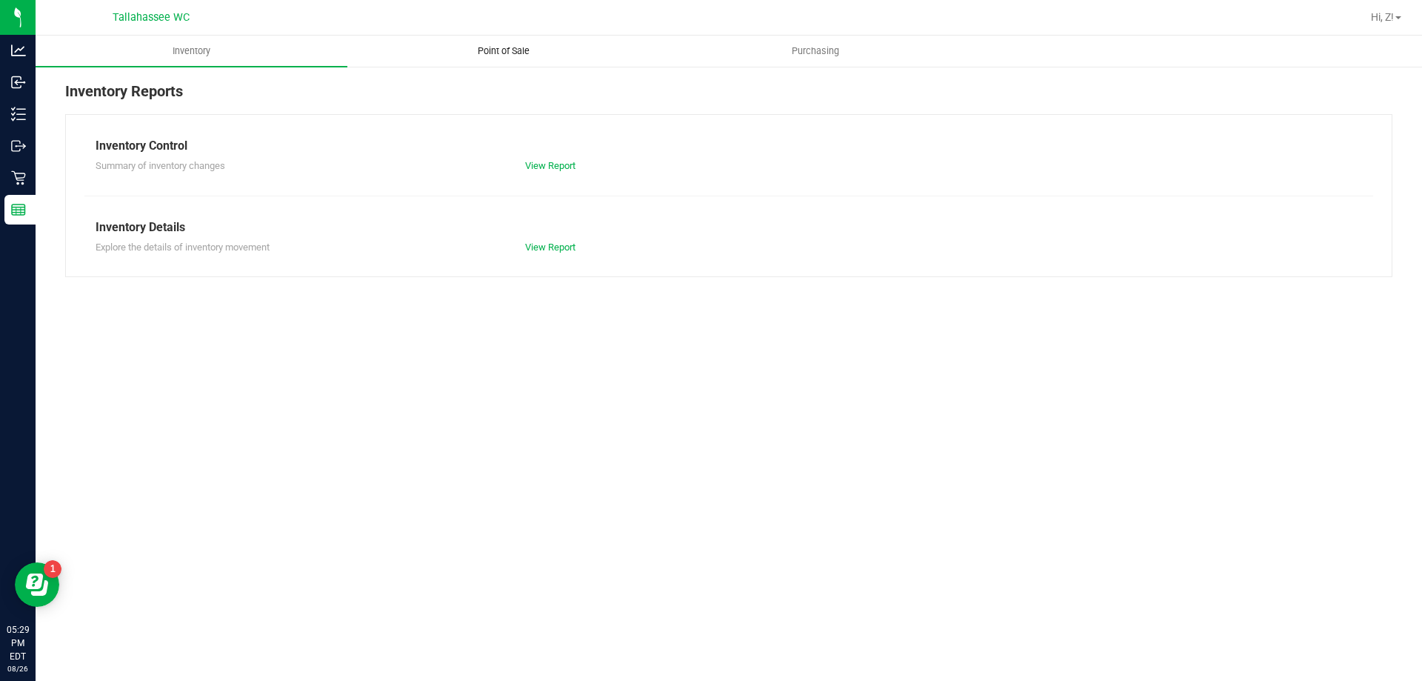
click at [498, 44] on span "Point of Sale" at bounding box center [504, 50] width 92 height 13
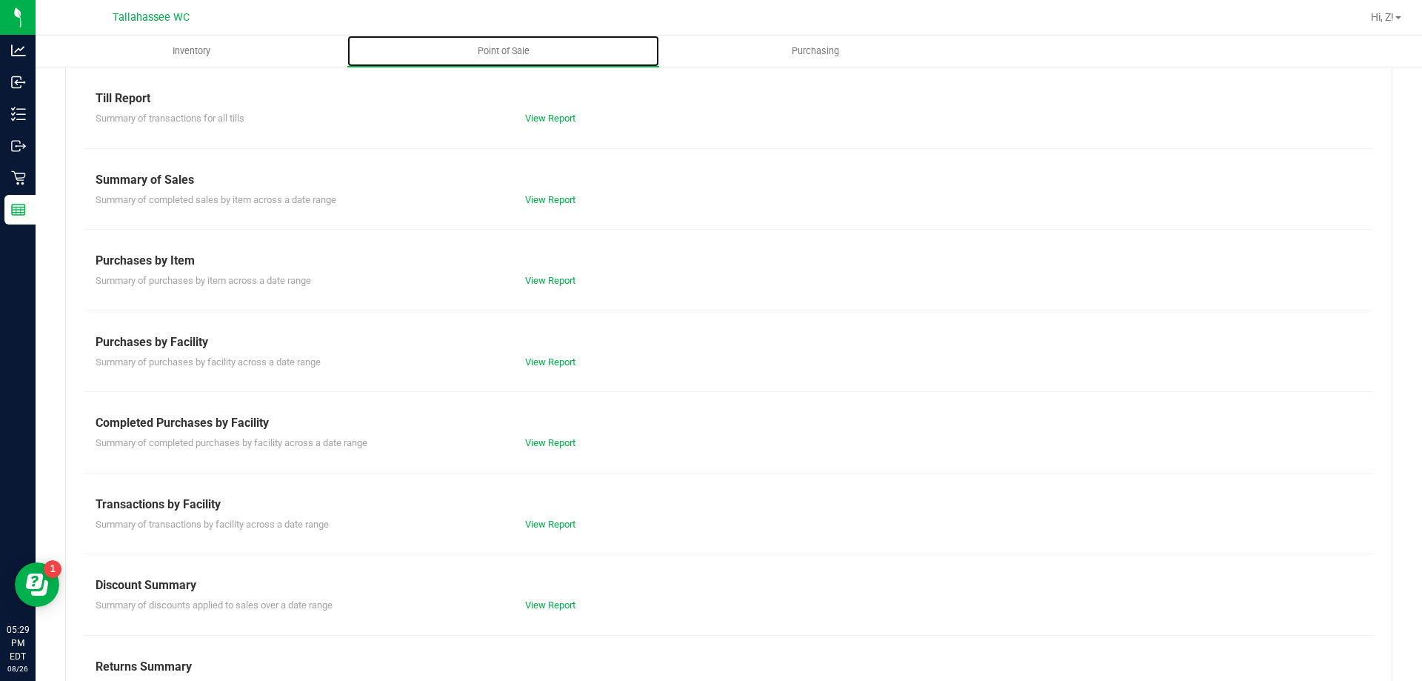
scroll to position [98, 0]
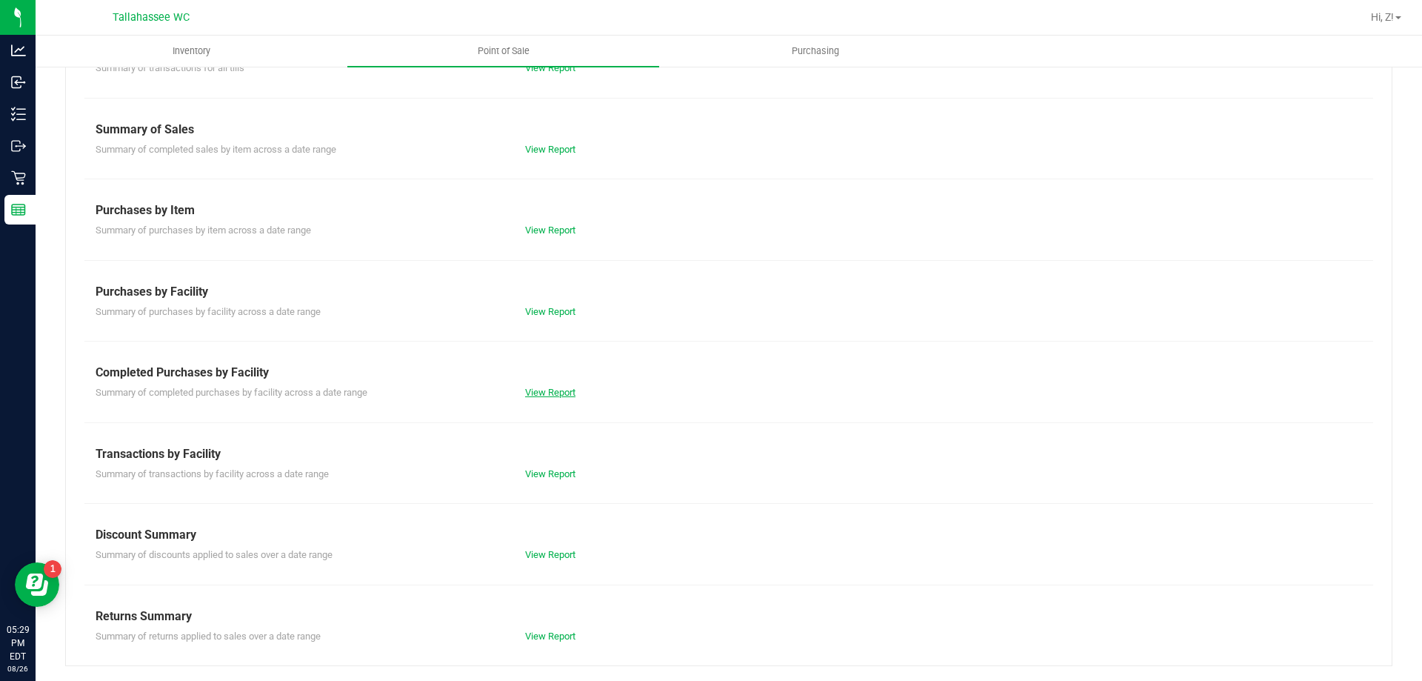
click at [544, 397] on link "View Report" at bounding box center [550, 392] width 50 height 11
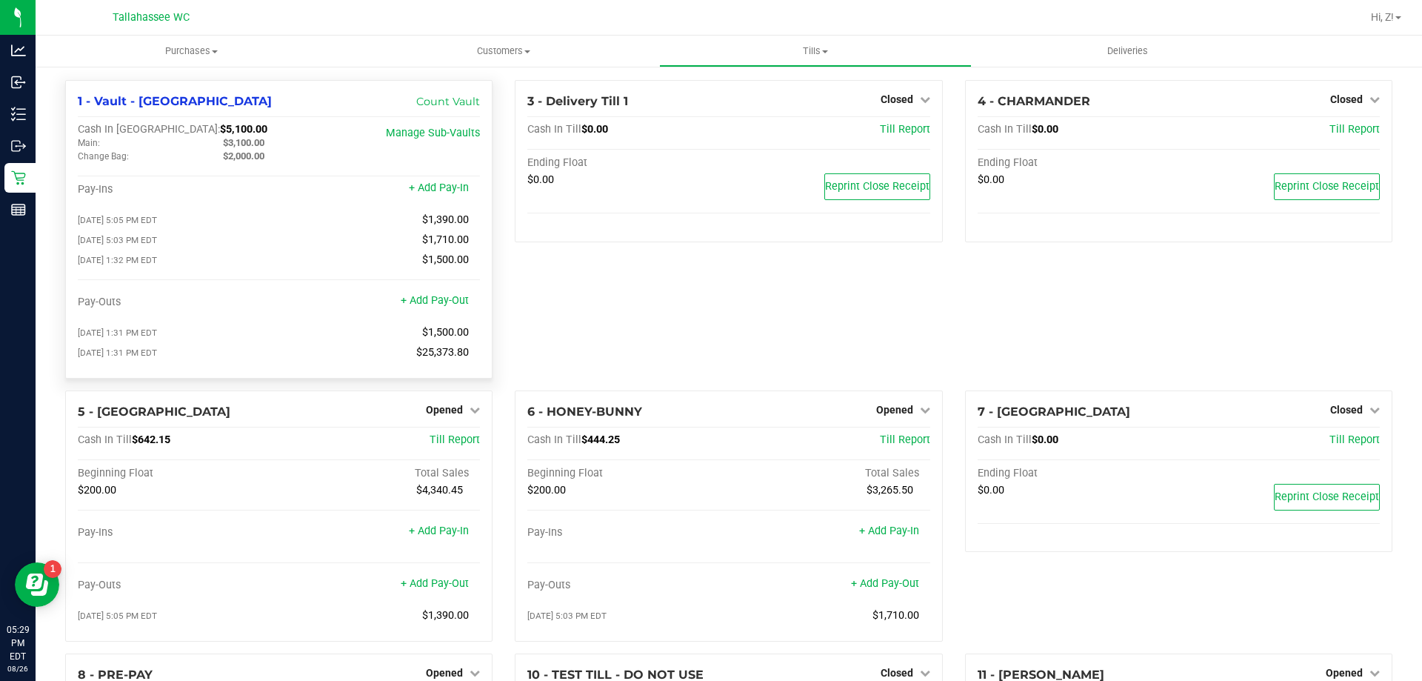
click at [249, 141] on span "$3,100.00" at bounding box center [243, 142] width 41 height 11
copy span "3,100.00"
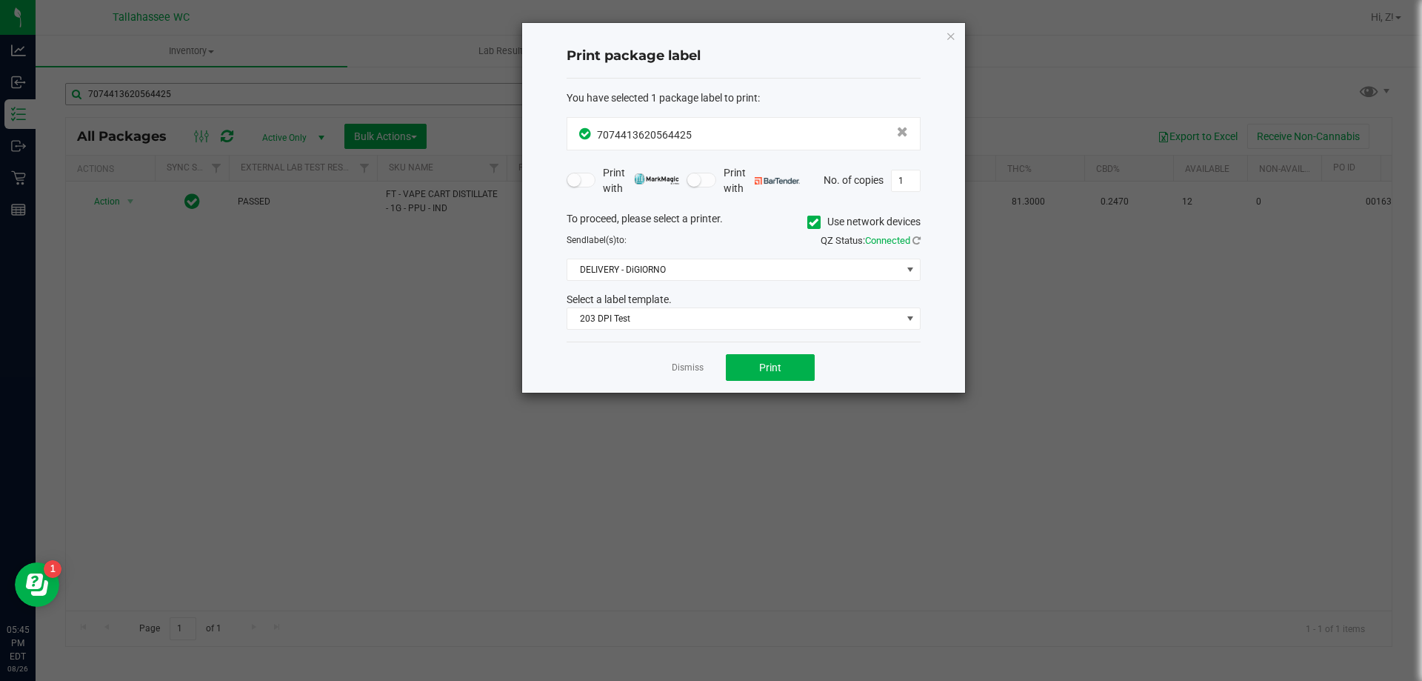
drag, startPoint x: 952, startPoint y: 37, endPoint x: 478, endPoint y: 104, distance: 478.8
click at [951, 36] on icon "button" at bounding box center [951, 36] width 10 height 18
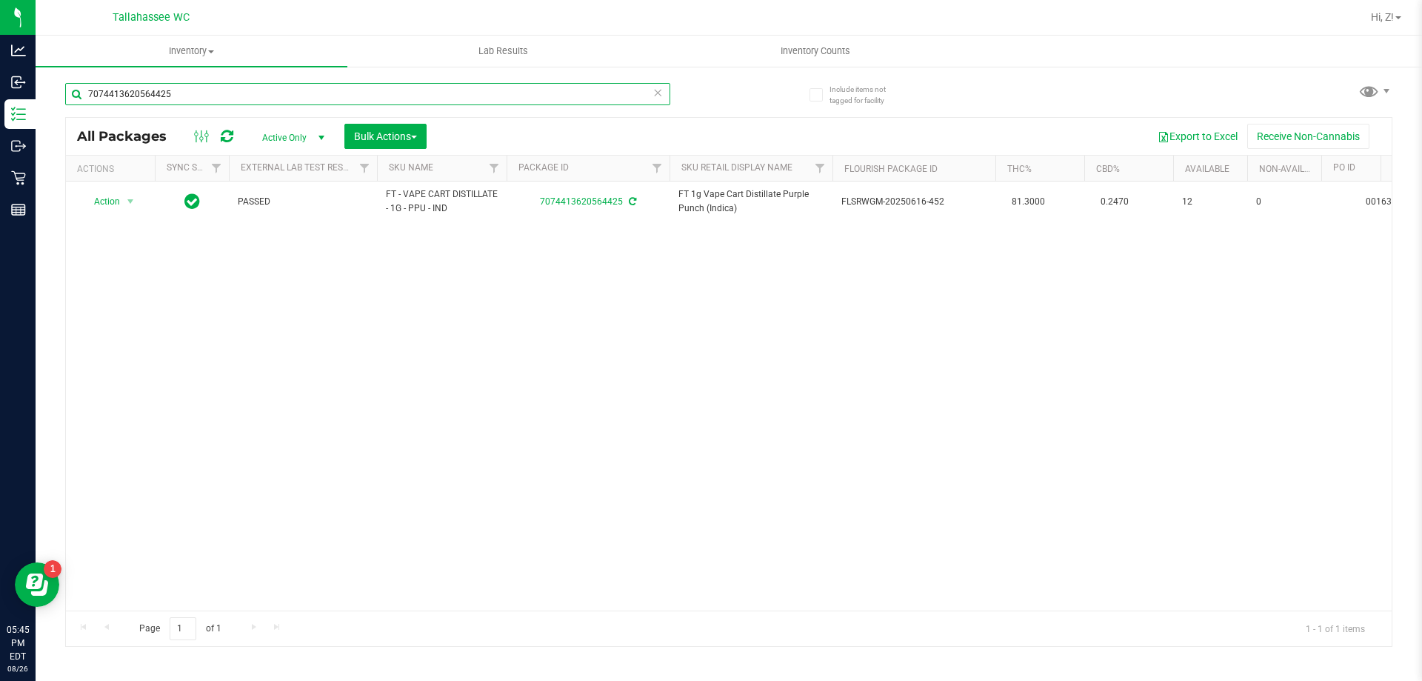
click at [411, 98] on input "7074413620564425" at bounding box center [367, 94] width 605 height 22
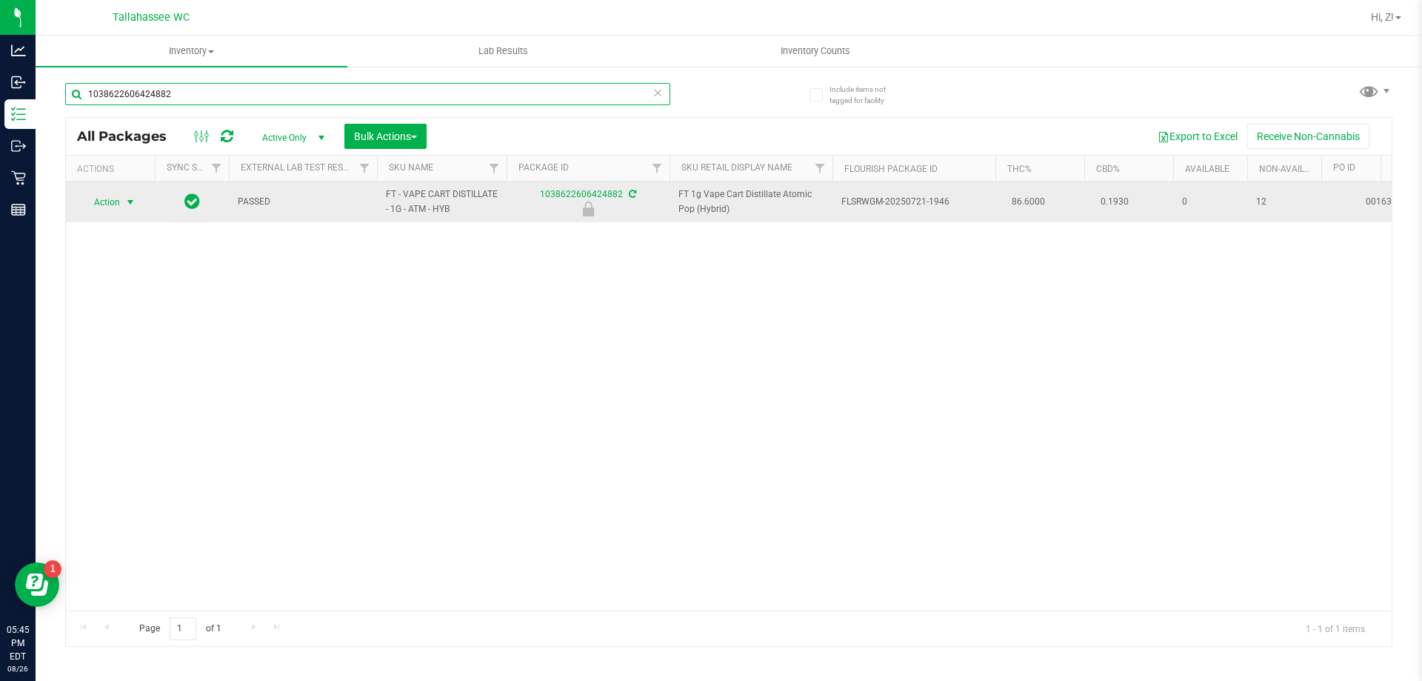
type input "1038622606424882"
click at [112, 200] on span "Action" at bounding box center [101, 202] width 40 height 21
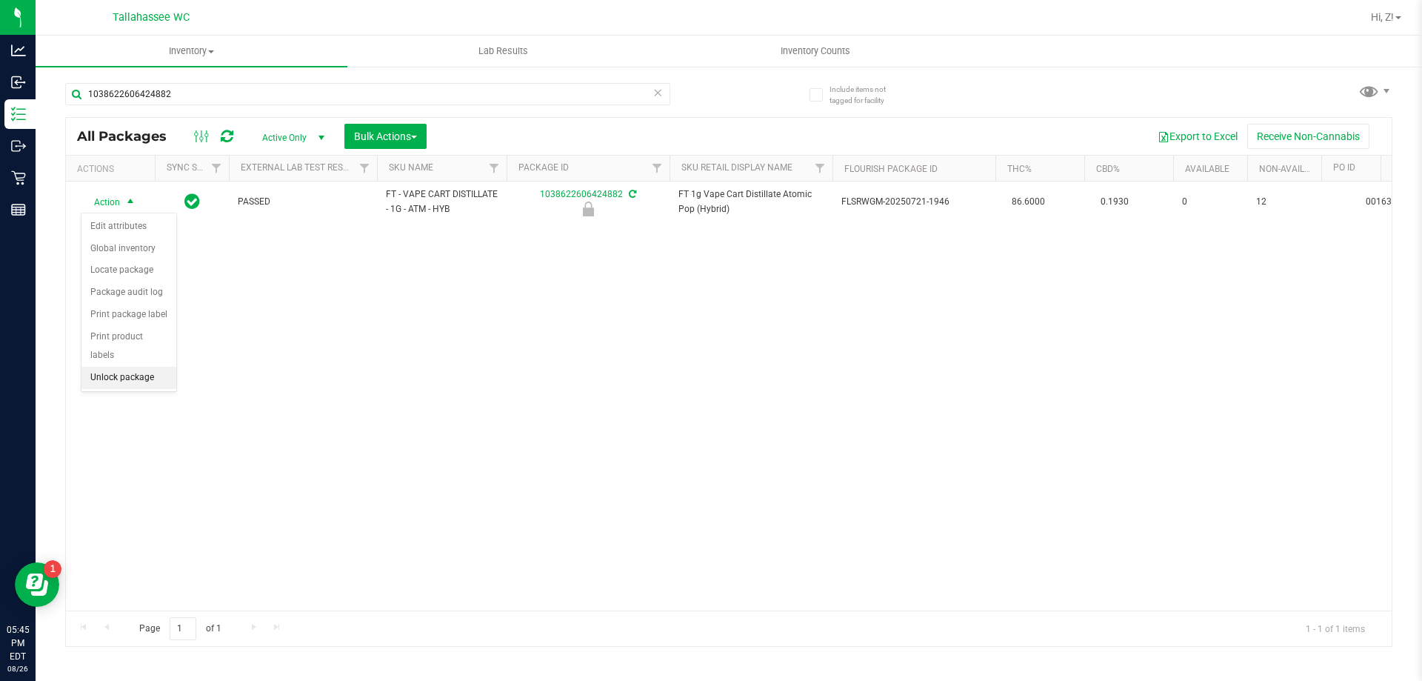
click at [127, 367] on li "Unlock package" at bounding box center [128, 378] width 95 height 22
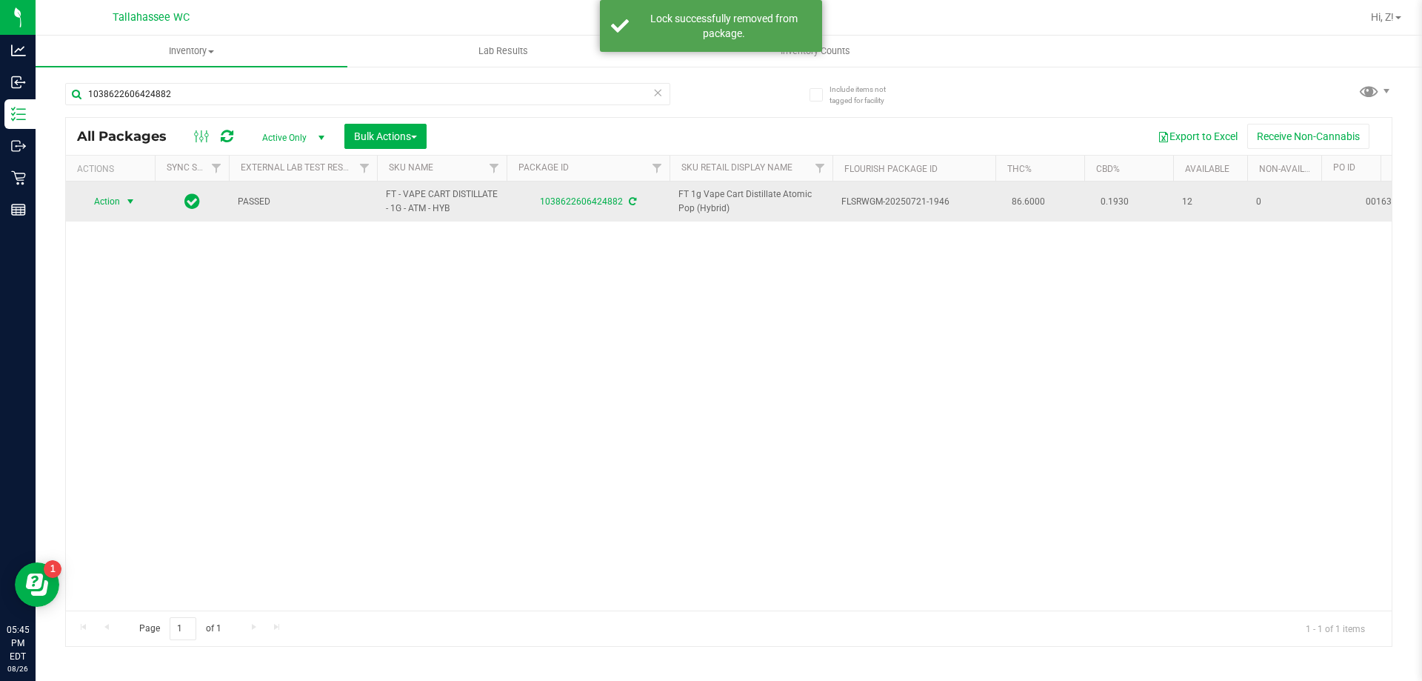
click at [118, 198] on span "Action" at bounding box center [101, 201] width 40 height 21
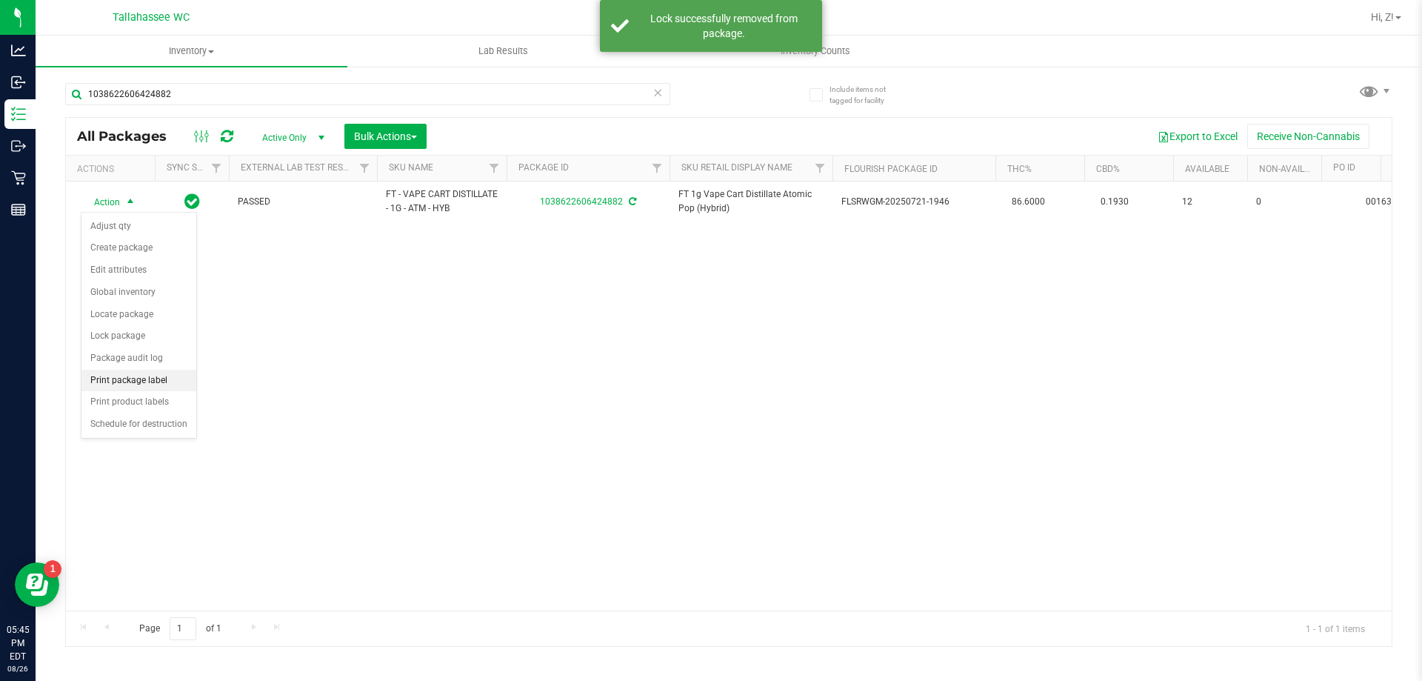
click at [123, 381] on li "Print package label" at bounding box center [138, 381] width 115 height 22
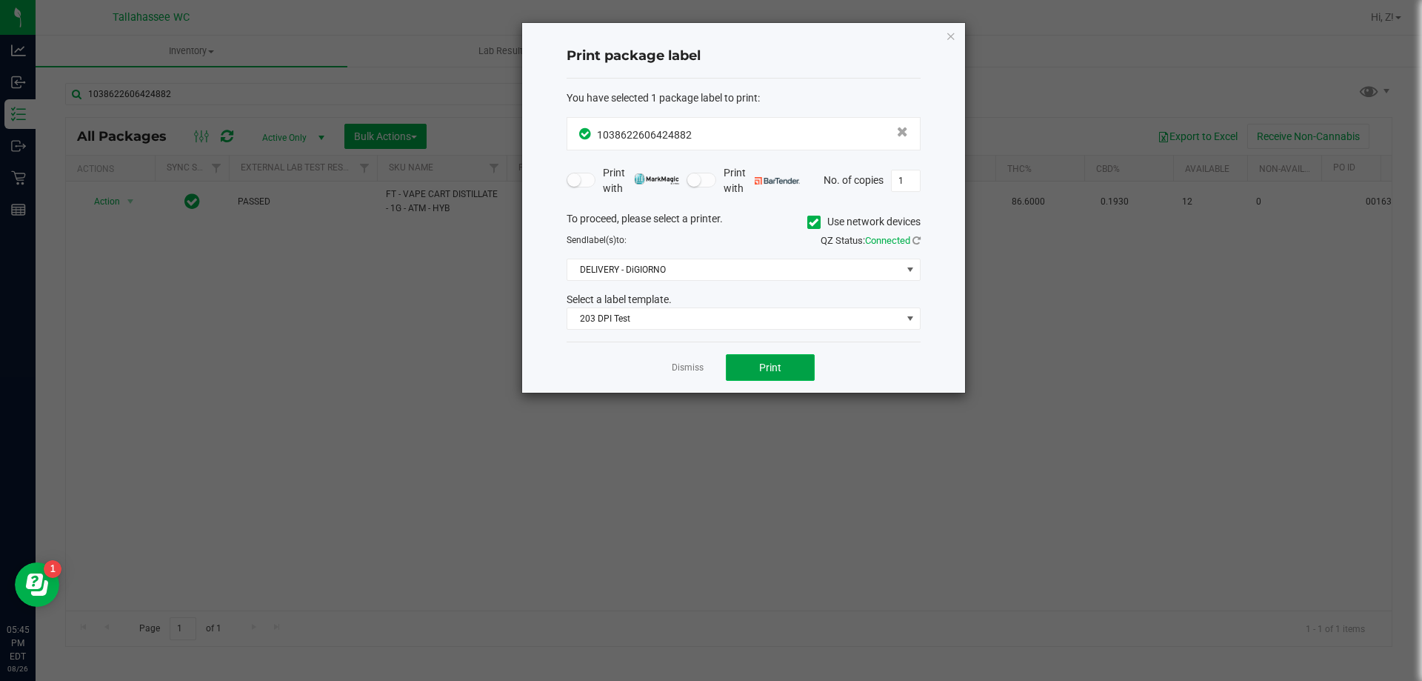
click at [768, 371] on span "Print" at bounding box center [770, 367] width 22 height 12
